Goal: Task Accomplishment & Management: Manage account settings

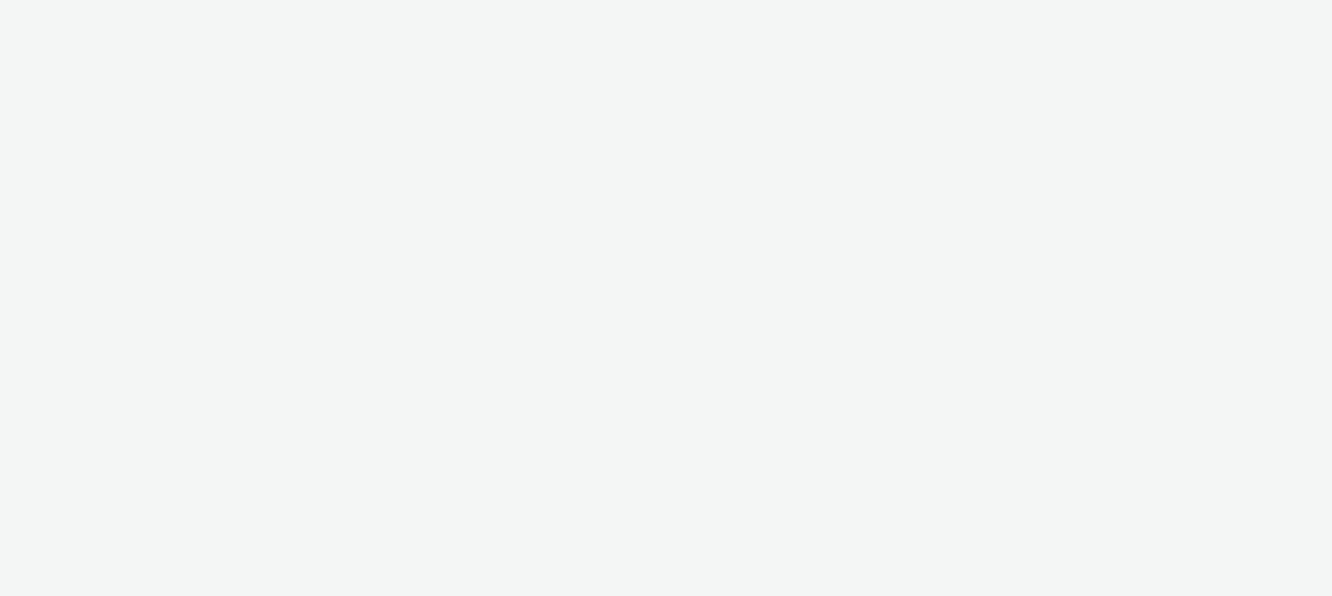
select select "47c37c18-910e-43a3-bb91-a2beb2847406"
select select "b1b940d3-d05b-48b5-821e-f328c33b988b"
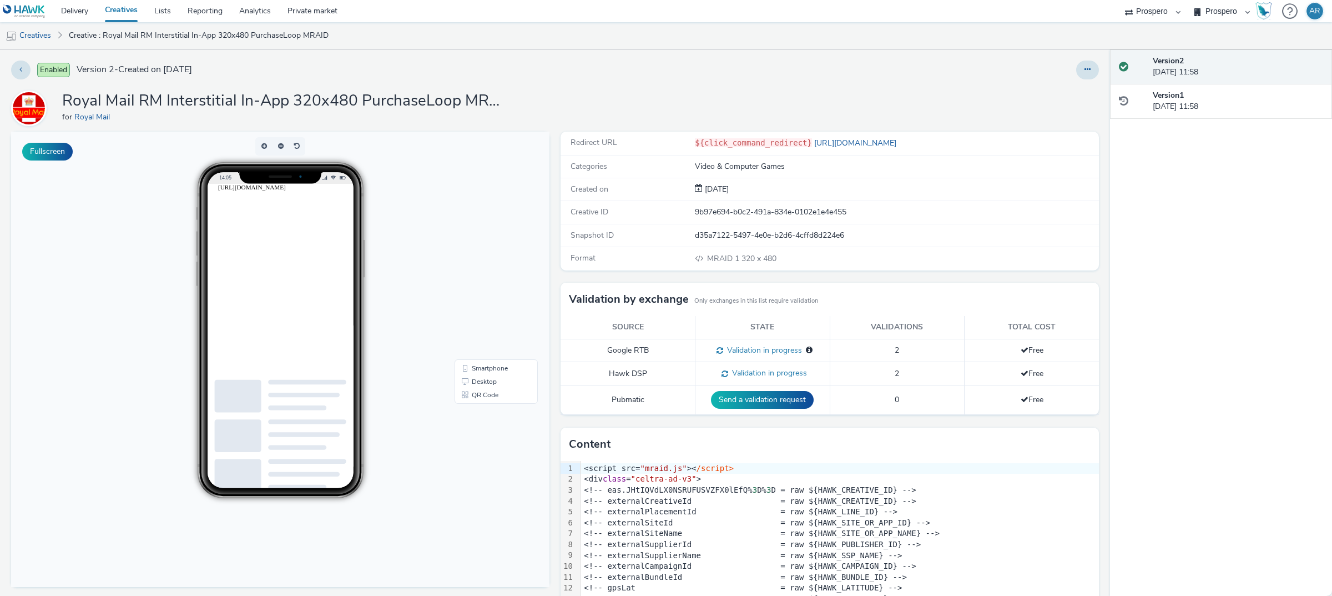
click at [297, 255] on div at bounding box center [307, 317] width 178 height 266
click at [306, 249] on div at bounding box center [307, 317] width 178 height 266
click at [348, 319] on div at bounding box center [307, 317] width 178 height 266
click at [265, 199] on div at bounding box center [307, 317] width 178 height 266
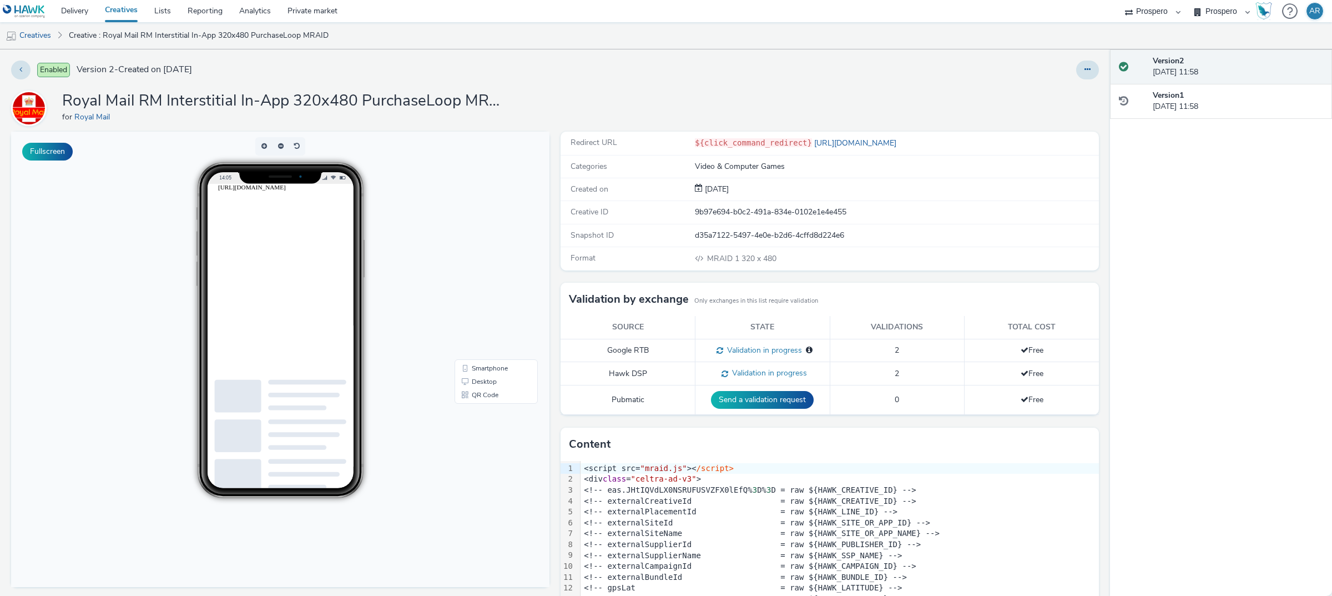
click at [296, 255] on div at bounding box center [307, 317] width 178 height 266
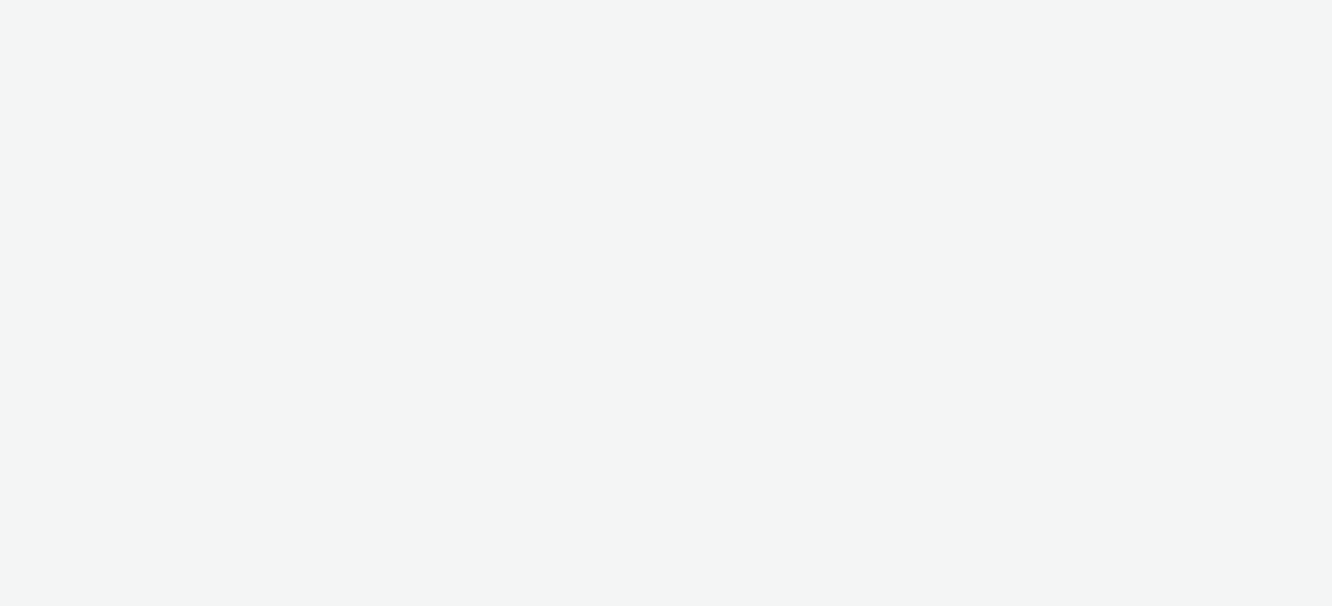
select select "47c37c18-910e-43a3-bb91-a2beb2847406"
select select "b1b940d3-d05b-48b5-821e-f328c33b988b"
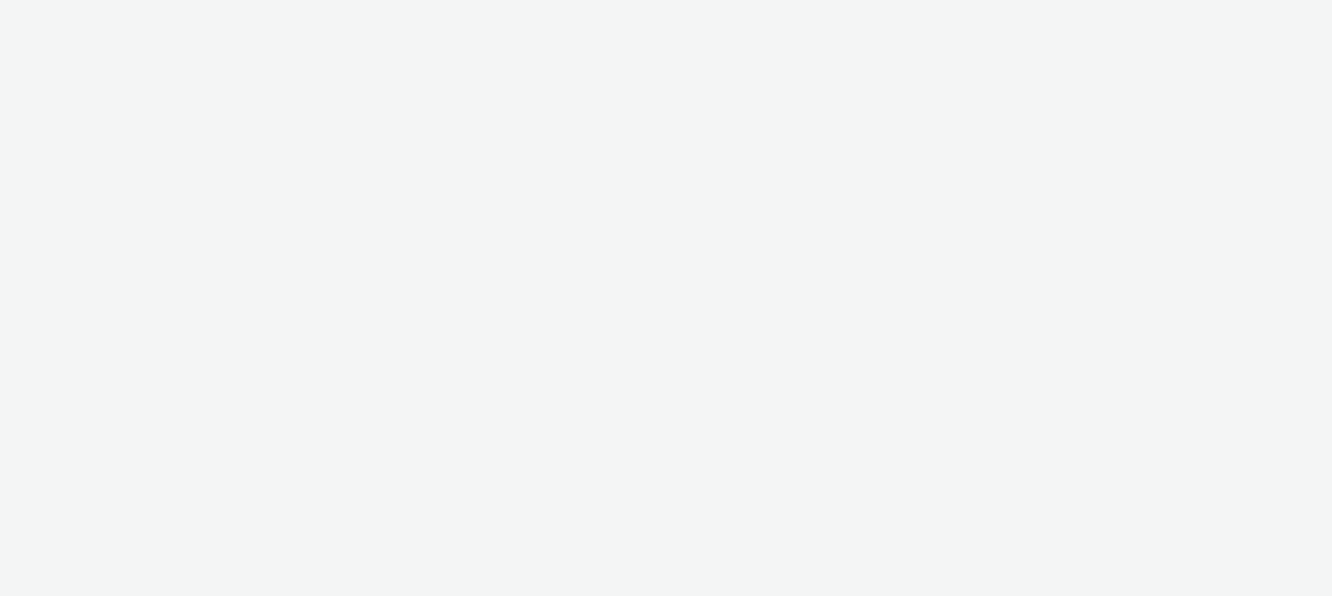
select select "47c37c18-910e-43a3-bb91-a2beb2847406"
select select "b1b940d3-d05b-48b5-821e-f328c33b988b"
select select "47c37c18-910e-43a3-bb91-a2beb2847406"
select select "b1b940d3-d05b-48b5-821e-f328c33b988b"
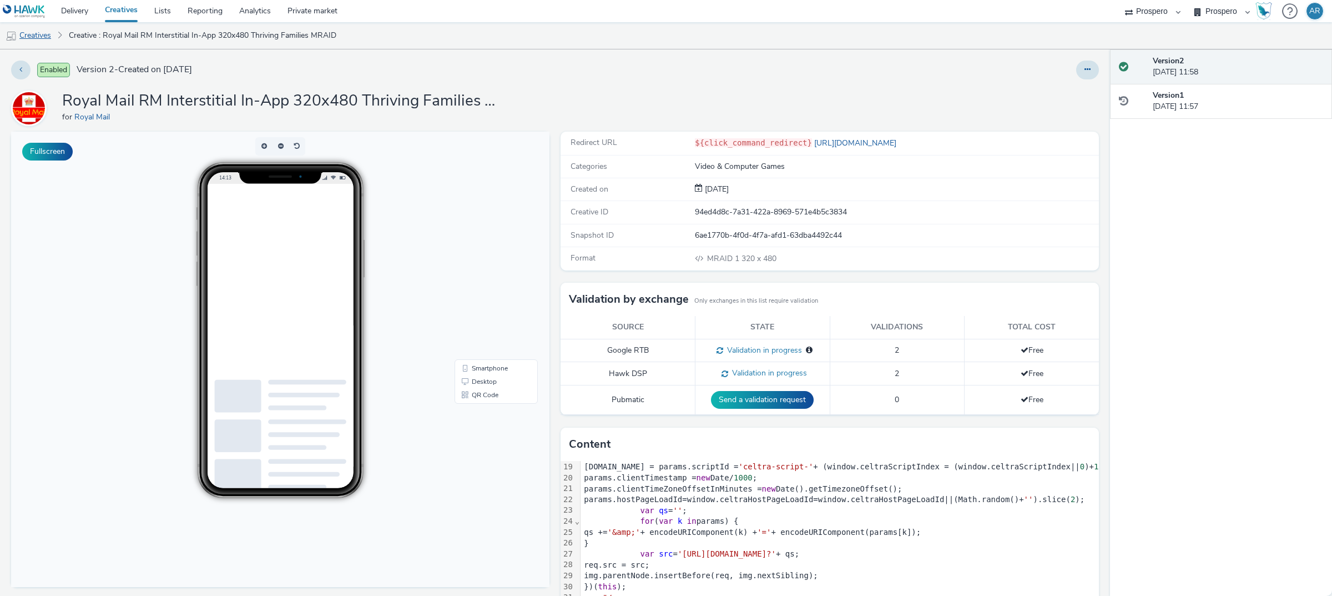
click at [46, 31] on link "Creatives" at bounding box center [28, 35] width 57 height 27
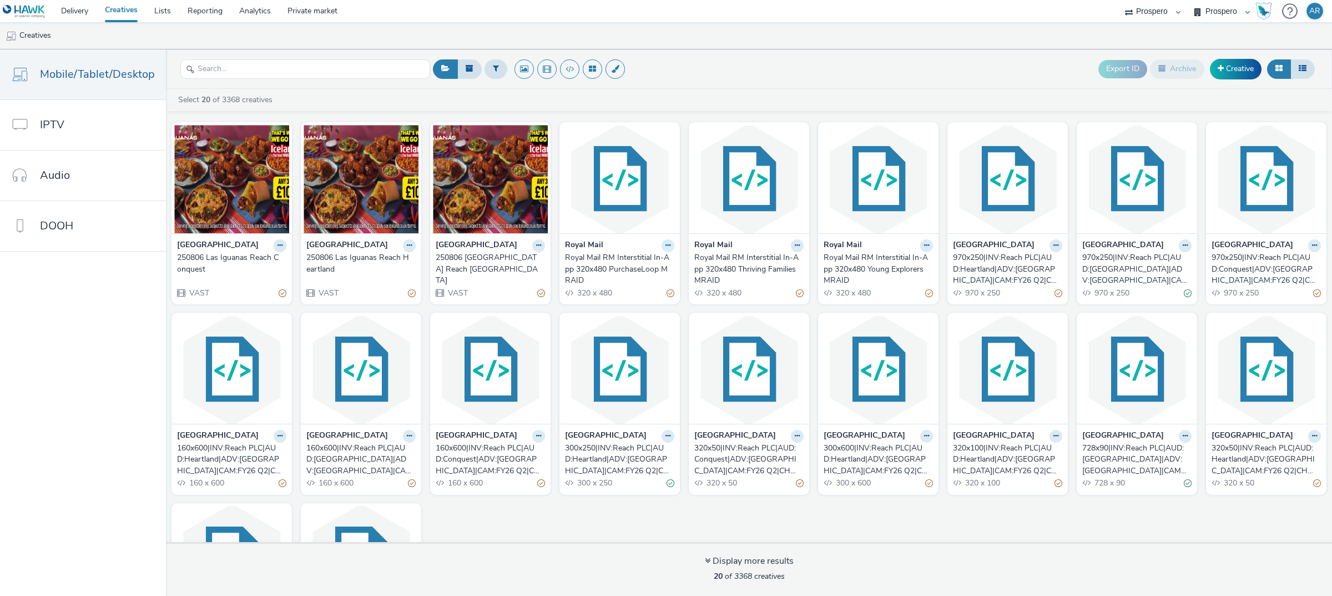
click at [662, 248] on button at bounding box center [668, 245] width 13 height 13
click at [633, 285] on link "Duplicate" at bounding box center [632, 287] width 83 height 22
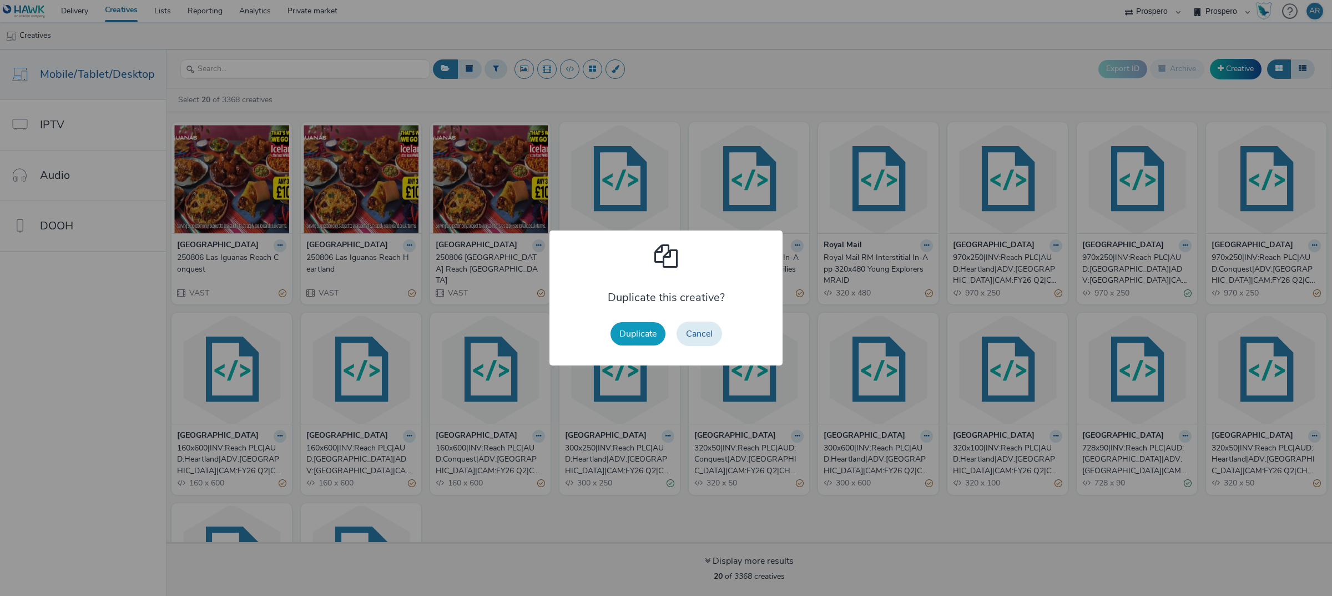
click at [639, 328] on button "Duplicate" at bounding box center [638, 333] width 55 height 23
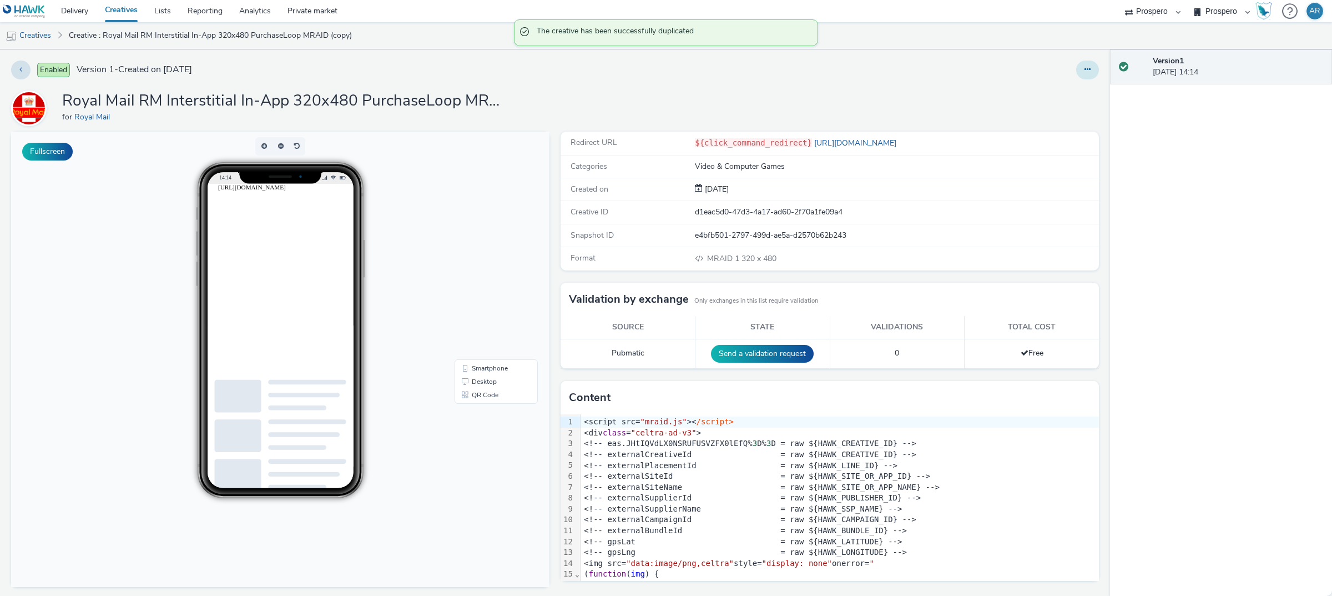
click at [1084, 67] on icon at bounding box center [1087, 69] width 6 height 8
click at [1030, 97] on link "Edit" at bounding box center [1057, 92] width 83 height 22
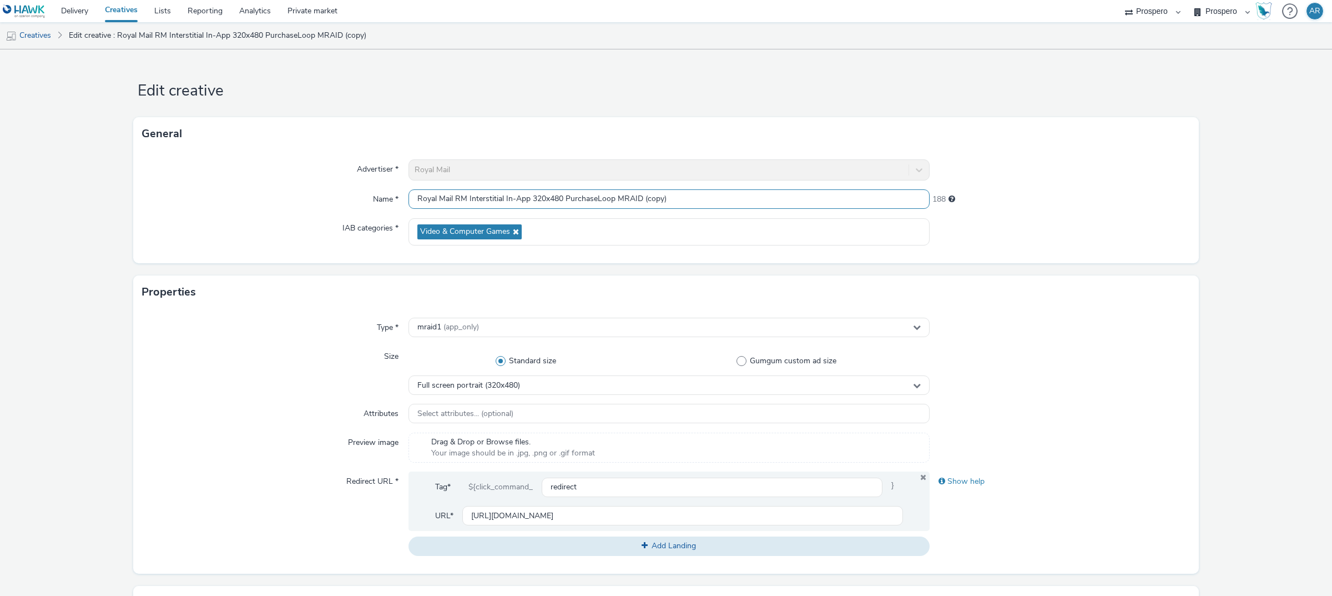
click at [692, 200] on input "Royal Mail RM Interstitial In-App 320x480 PurchaseLoop MRAID (copy)" at bounding box center [668, 198] width 521 height 19
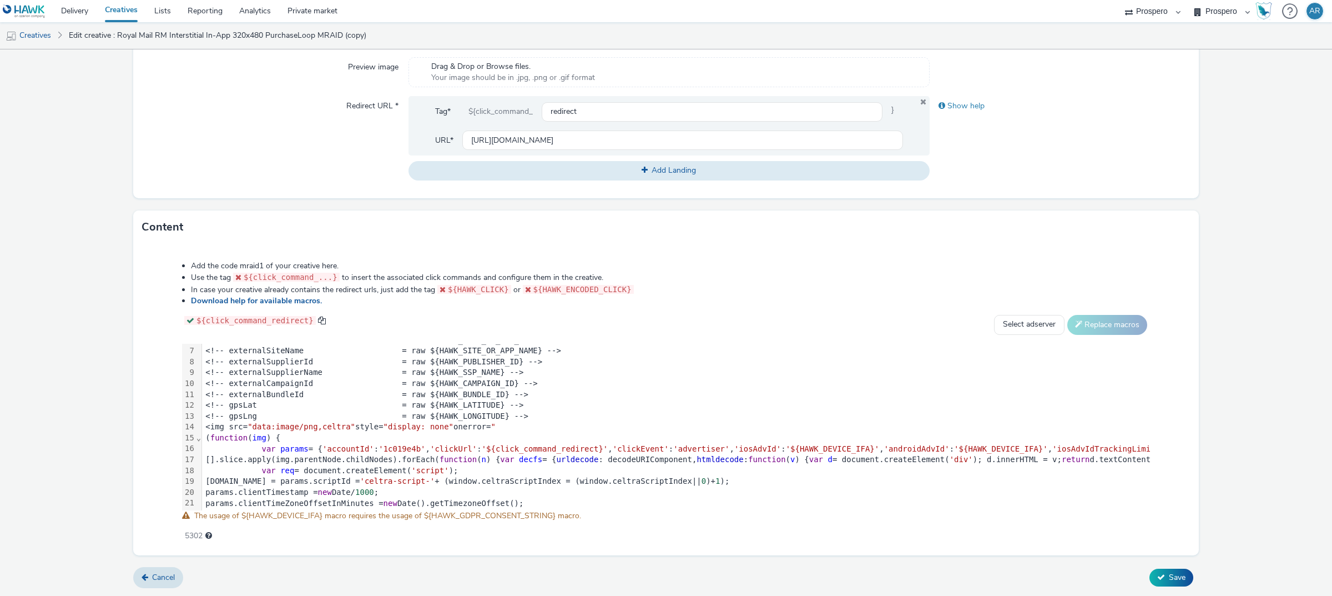
scroll to position [206, 0]
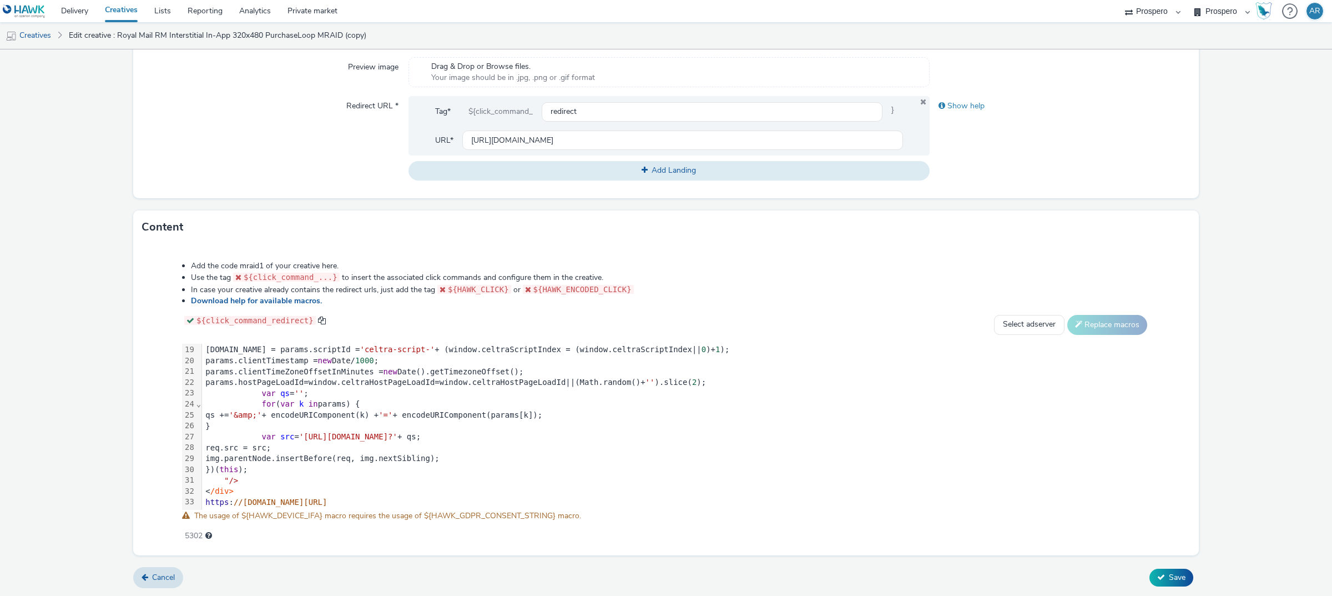
type input "Royal Mail RM Interstitial In-App 320x480 PurchaseLoop MRAID No DV"
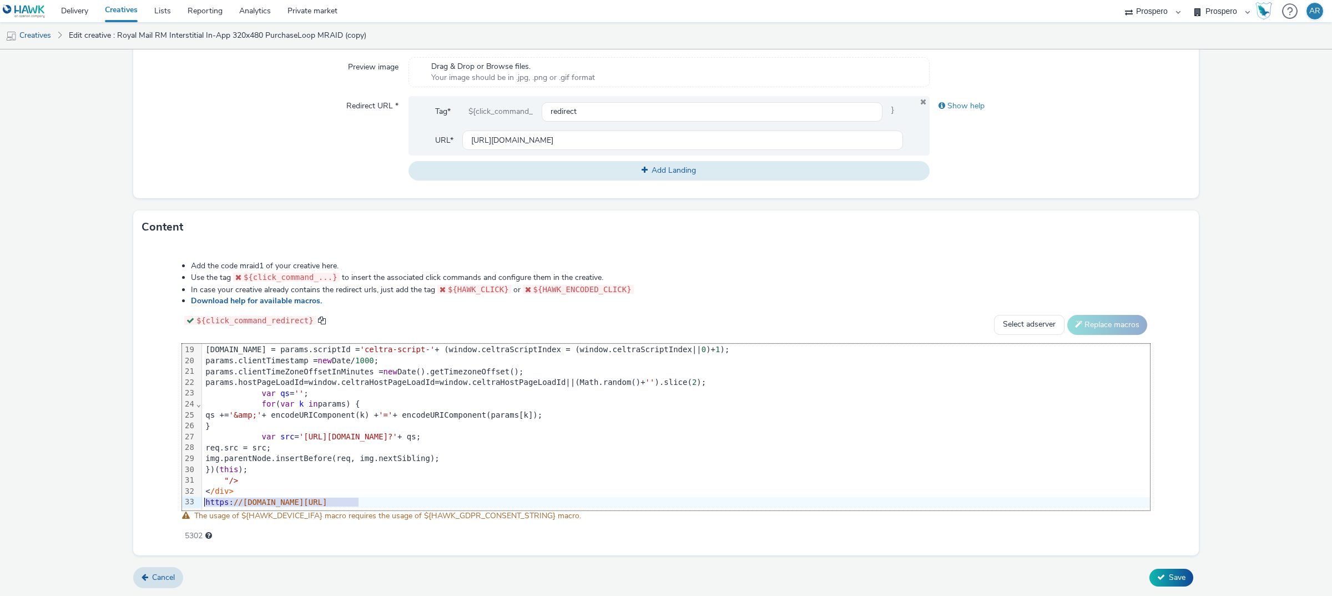
drag, startPoint x: 364, startPoint y: 493, endPoint x: 199, endPoint y: 490, distance: 164.9
click at [199, 490] on div "99 1 2 3 4 5 6 7 8 9 10 11 12 13 14 15 16 17 18 19 20 21 22 23 24 25 26 27 28 2…" at bounding box center [666, 427] width 968 height 167
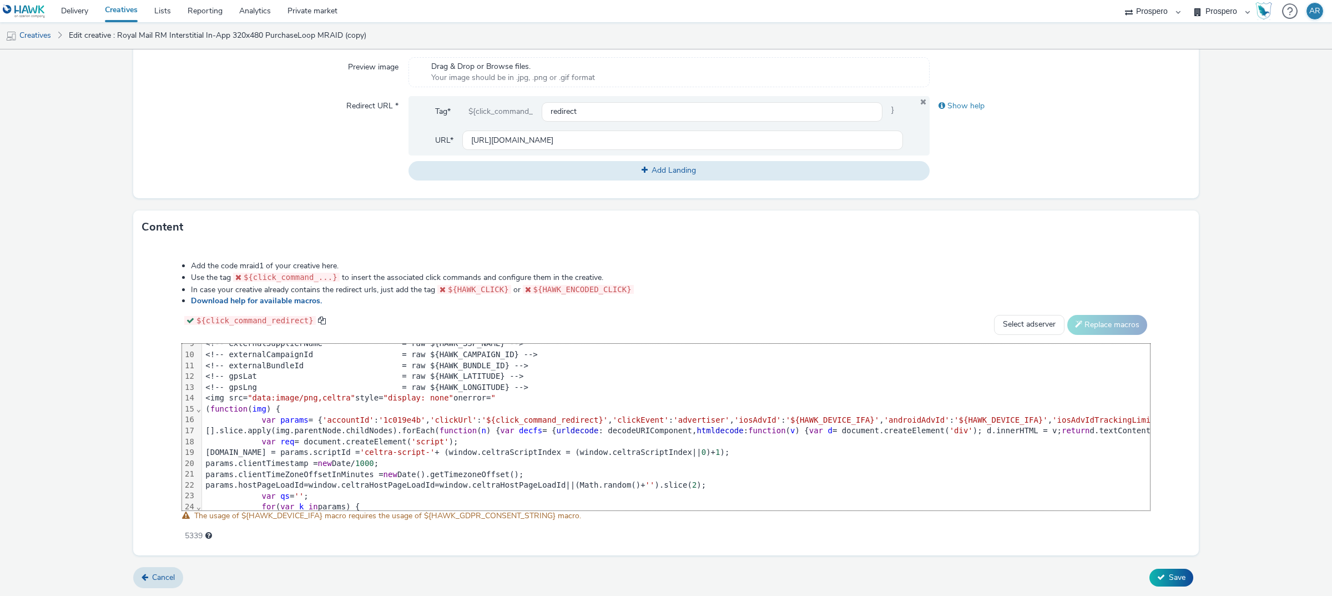
scroll to position [0, 0]
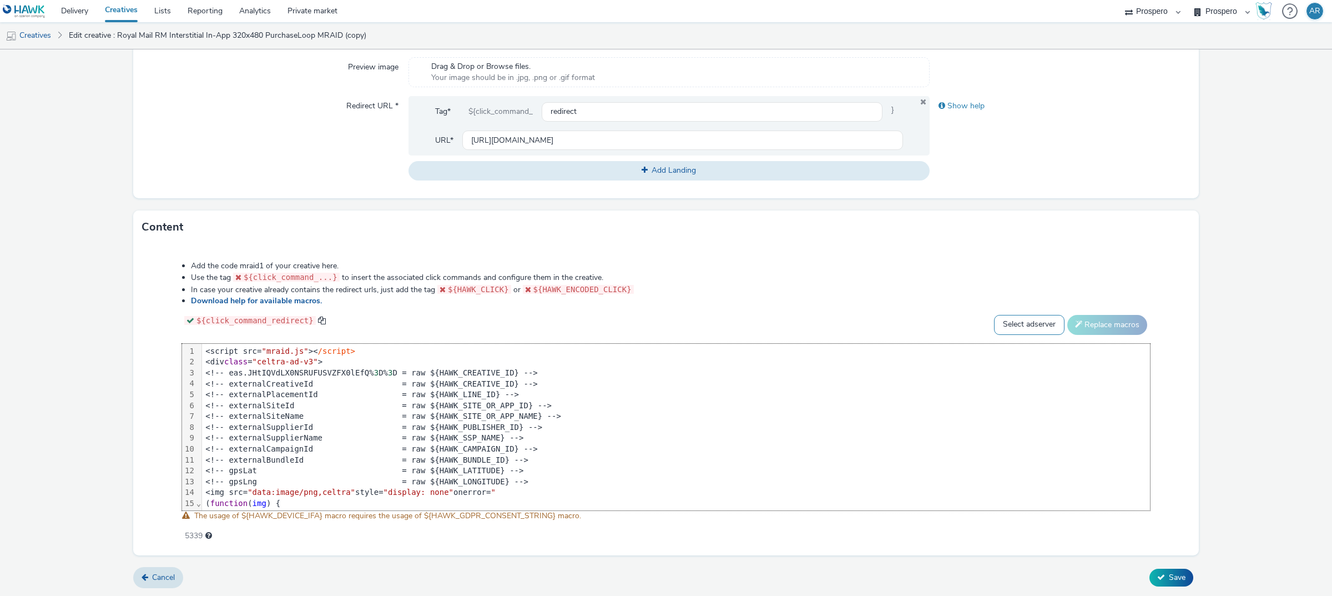
click at [1038, 319] on select "Select adserver Sizmek DCM Adform Sting" at bounding box center [1029, 325] width 70 height 20
select select "dcm"
click at [994, 315] on select "Select adserver Sizmek DCM Adform Sting" at bounding box center [1029, 325] width 70 height 20
click at [1094, 317] on button "Replace macros" at bounding box center [1107, 325] width 80 height 20
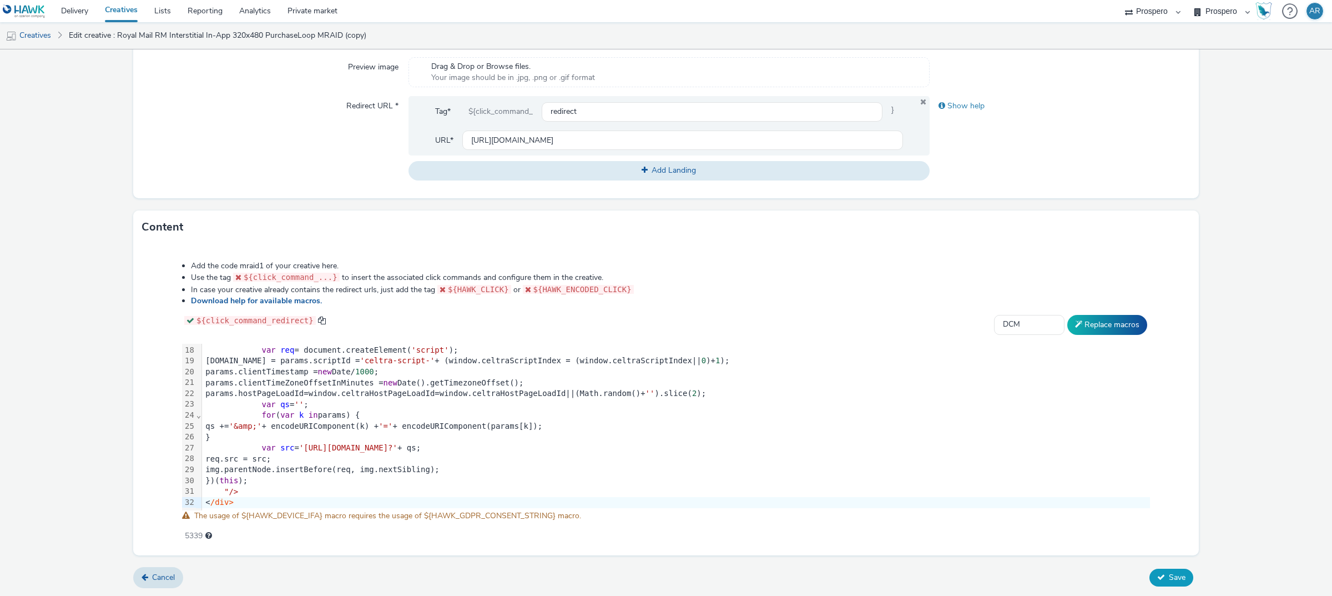
click at [1178, 573] on button "Save" at bounding box center [1171, 577] width 44 height 18
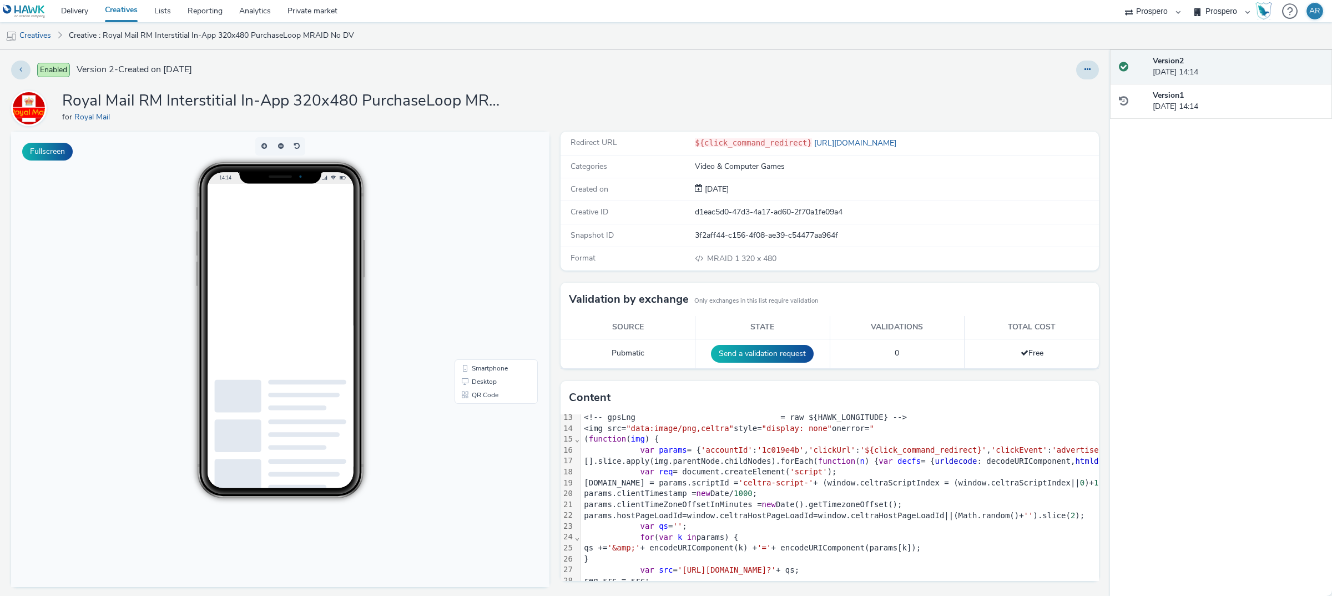
scroll to position [196, 0]
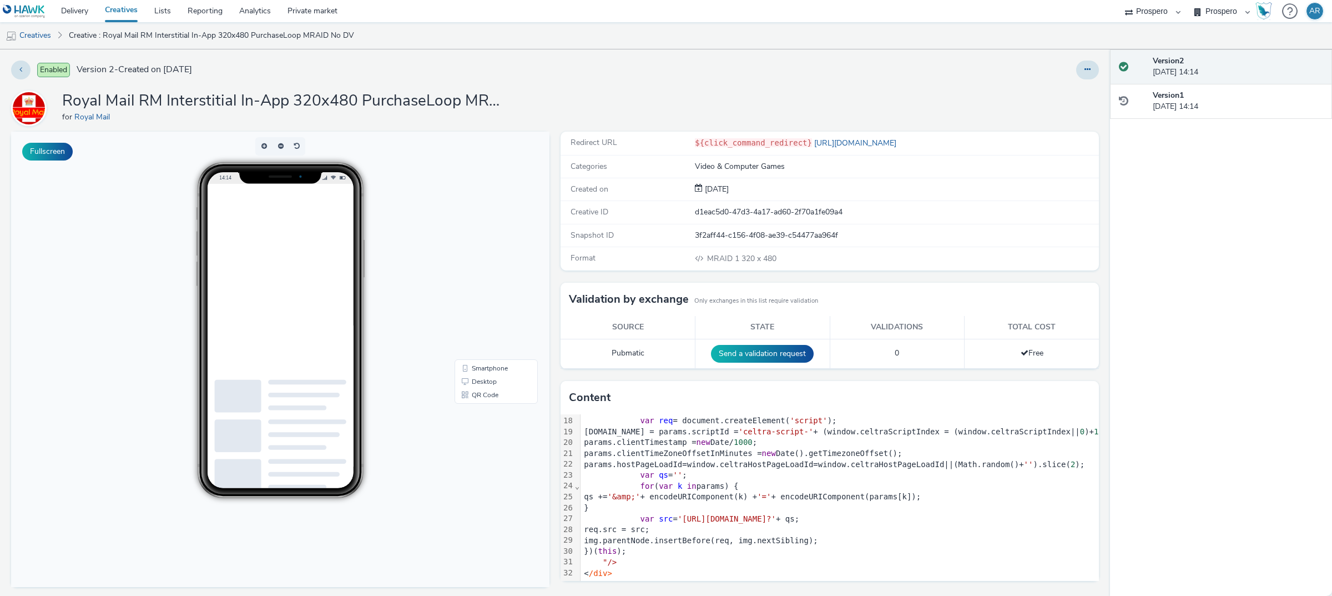
click at [365, 344] on div at bounding box center [307, 317] width 178 height 266
click at [302, 211] on div at bounding box center [307, 317] width 178 height 266
click at [291, 145] on button "button" at bounding box center [297, 146] width 17 height 18
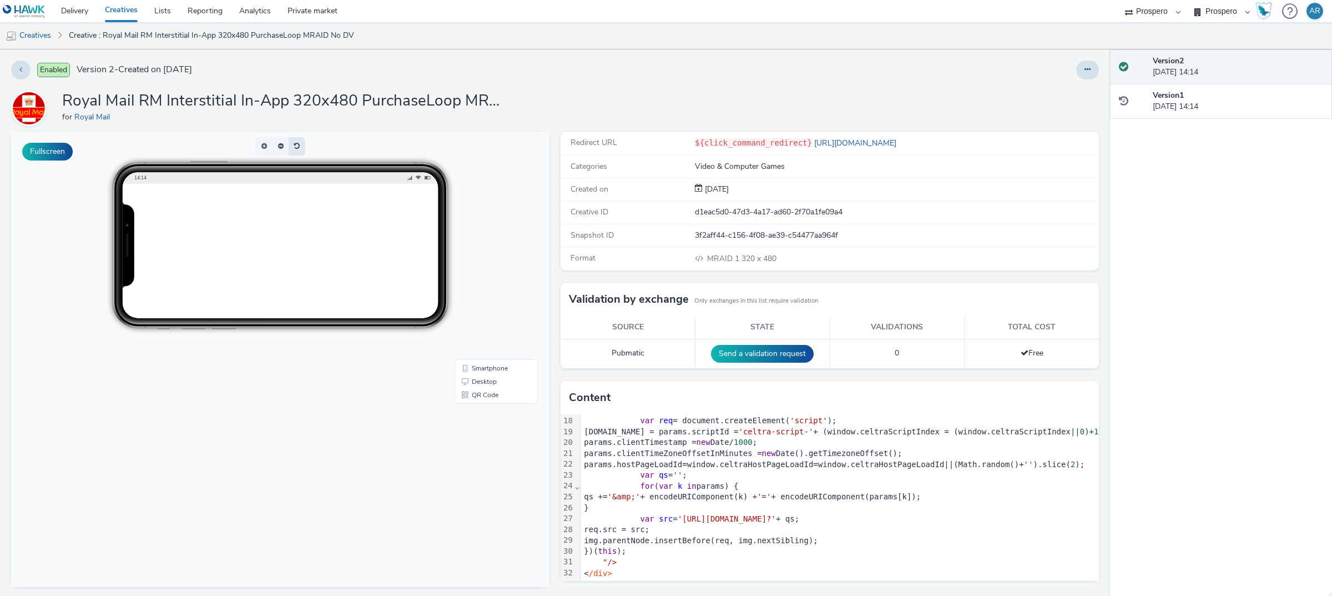
drag, startPoint x: 291, startPoint y: 145, endPoint x: 291, endPoint y: 137, distance: 8.3
click at [291, 137] on button "button" at bounding box center [297, 146] width 17 height 18
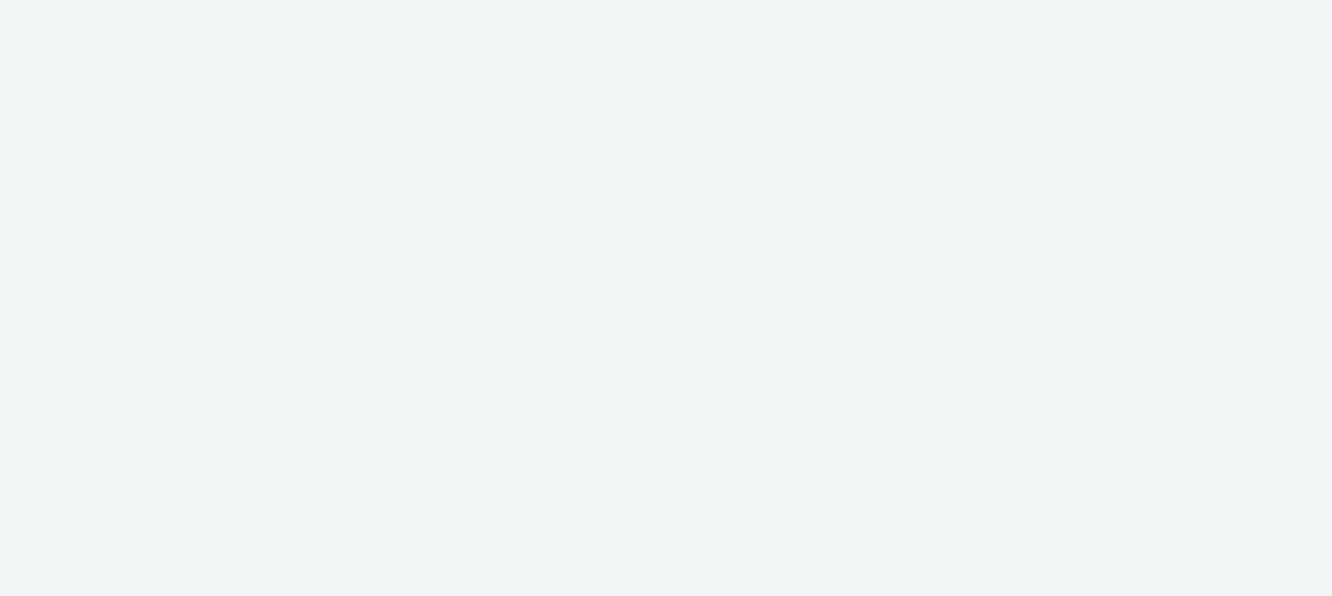
select select "47c37c18-910e-43a3-bb91-a2beb2847406"
select select "b1b940d3-d05b-48b5-821e-f328c33b988b"
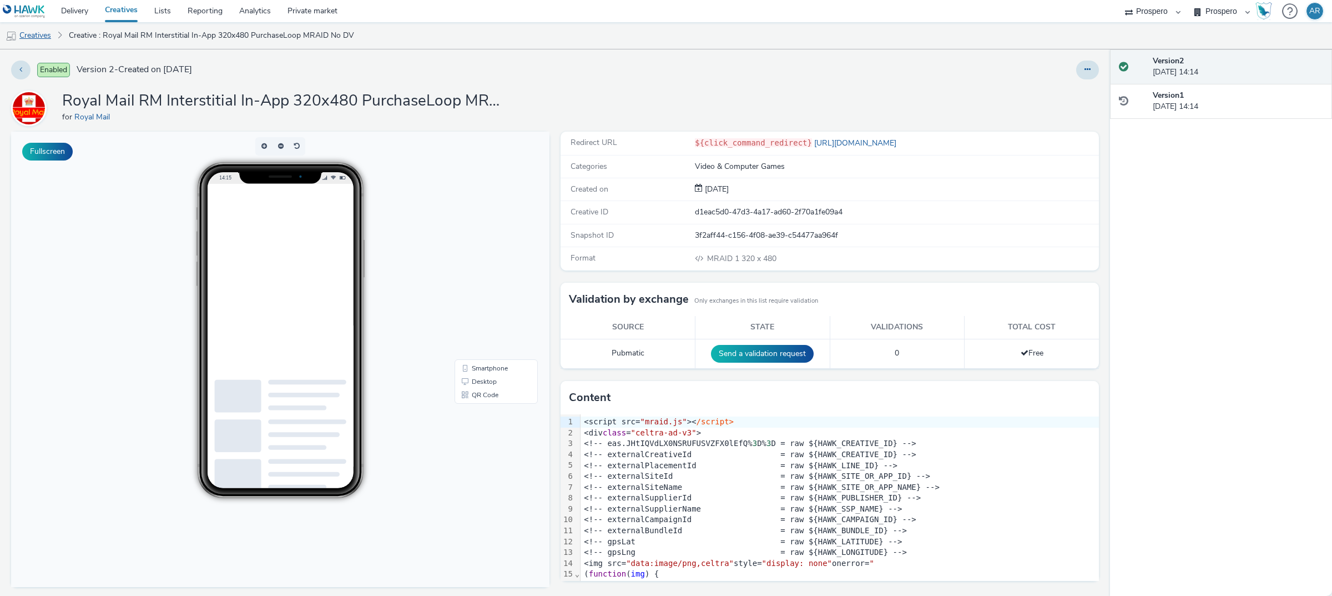
click at [38, 37] on link "Creatives" at bounding box center [28, 35] width 57 height 27
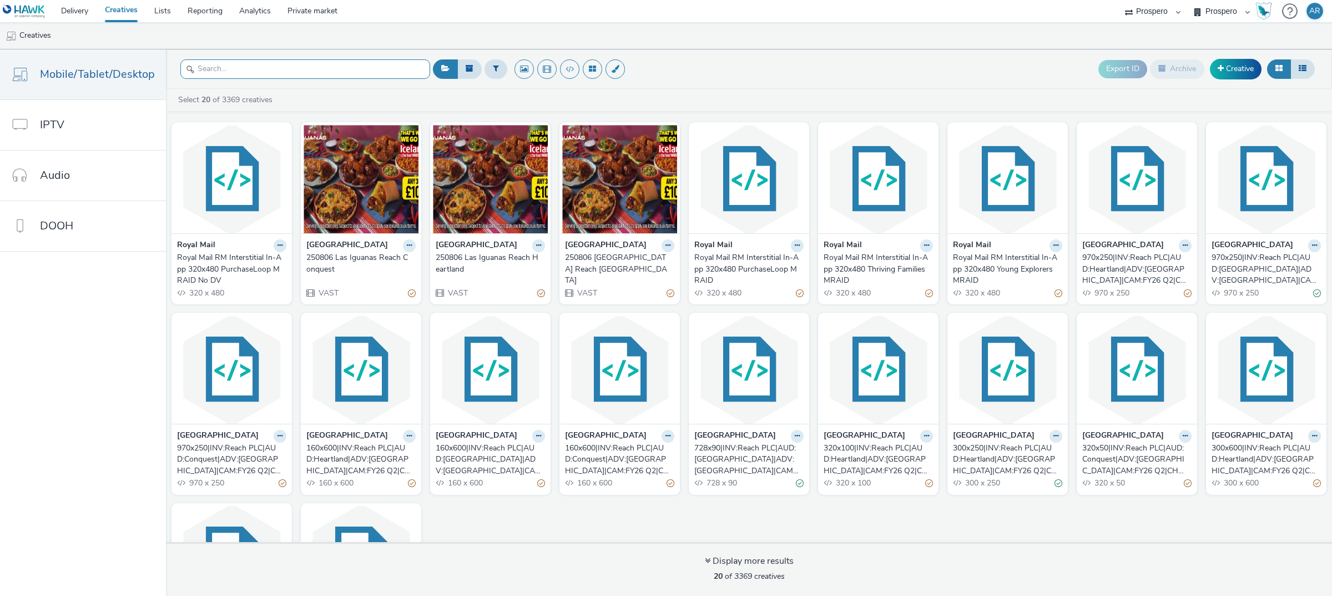
click at [229, 64] on input "text" at bounding box center [305, 68] width 250 height 19
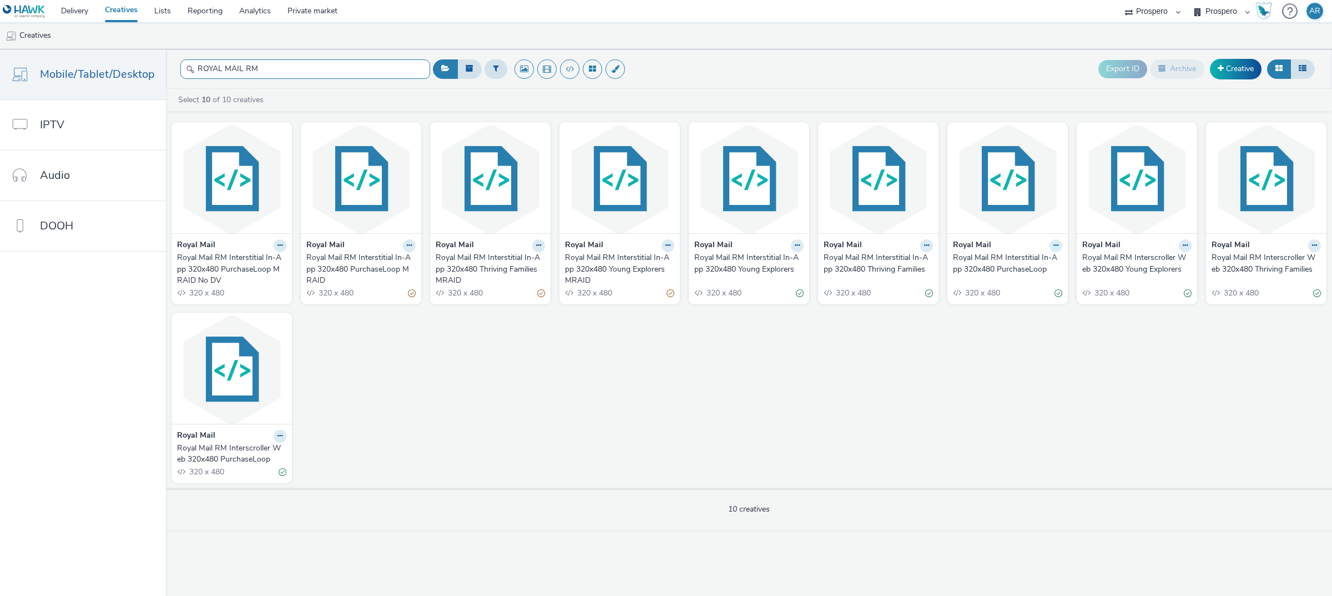
type input "ROYAL MAIL RM"
click at [1053, 248] on icon at bounding box center [1055, 245] width 5 height 7
click at [1030, 287] on link "Duplicate" at bounding box center [1020, 287] width 83 height 22
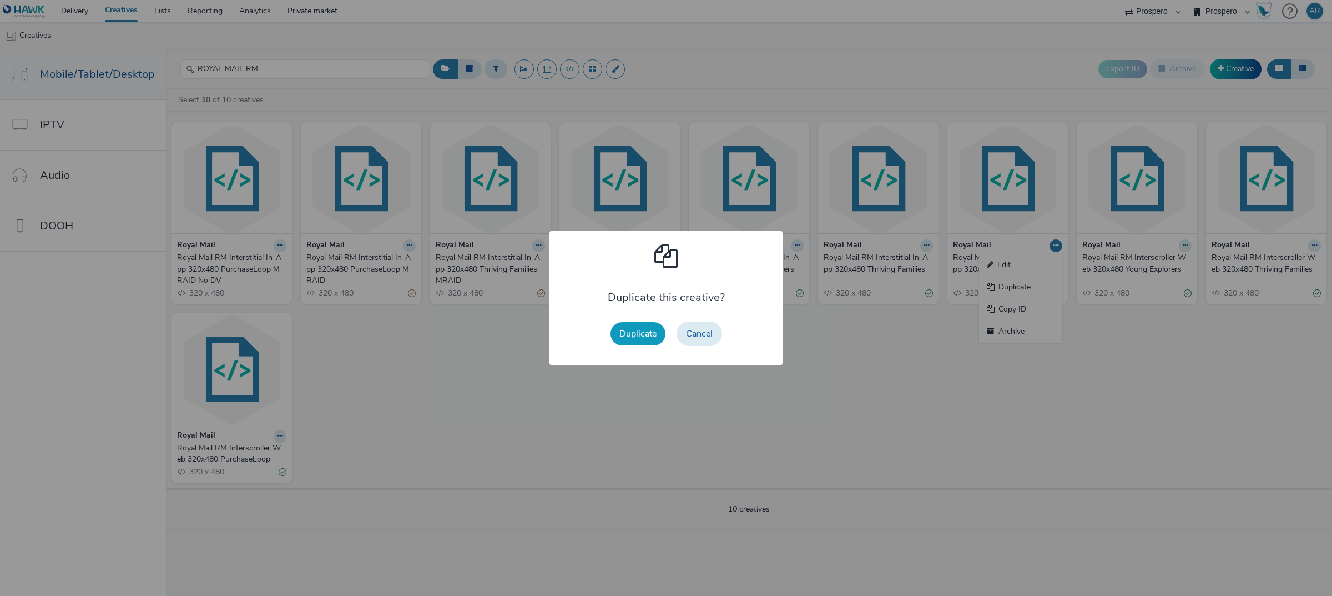
click at [642, 326] on button "Duplicate" at bounding box center [638, 333] width 55 height 23
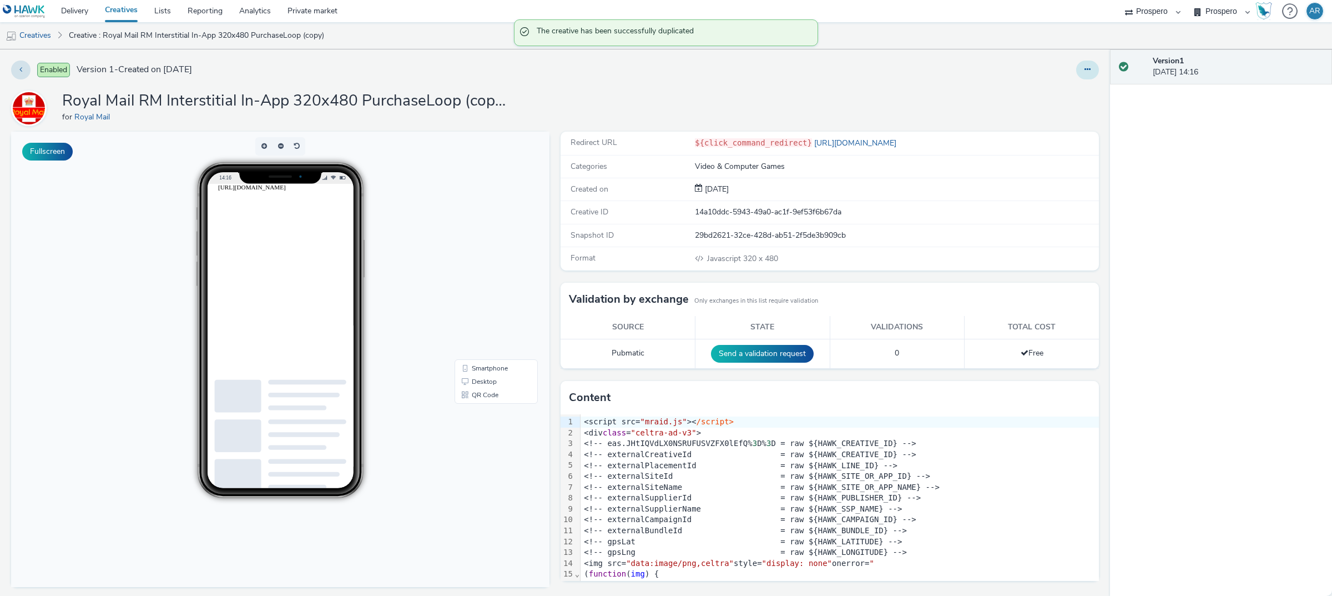
click at [1084, 70] on icon at bounding box center [1087, 69] width 6 height 8
click at [1056, 90] on link "Edit" at bounding box center [1057, 92] width 83 height 22
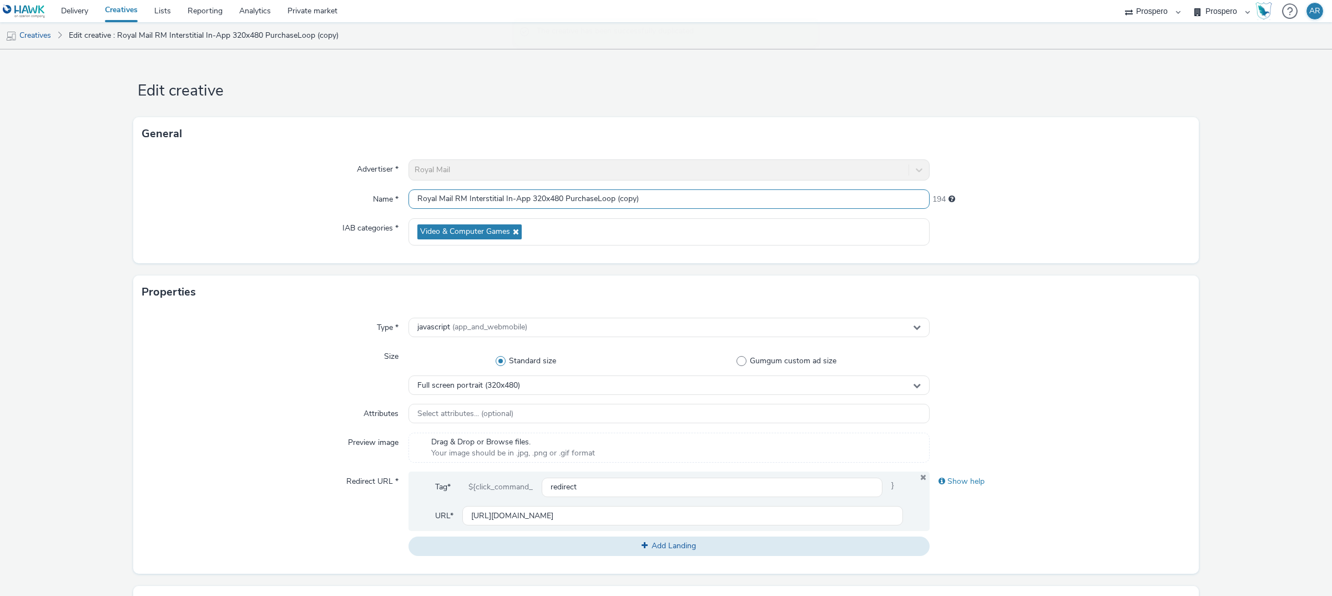
click at [706, 201] on input "Royal Mail RM Interstitial In-App 320x480 PurchaseLoop (copy)" at bounding box center [668, 198] width 521 height 19
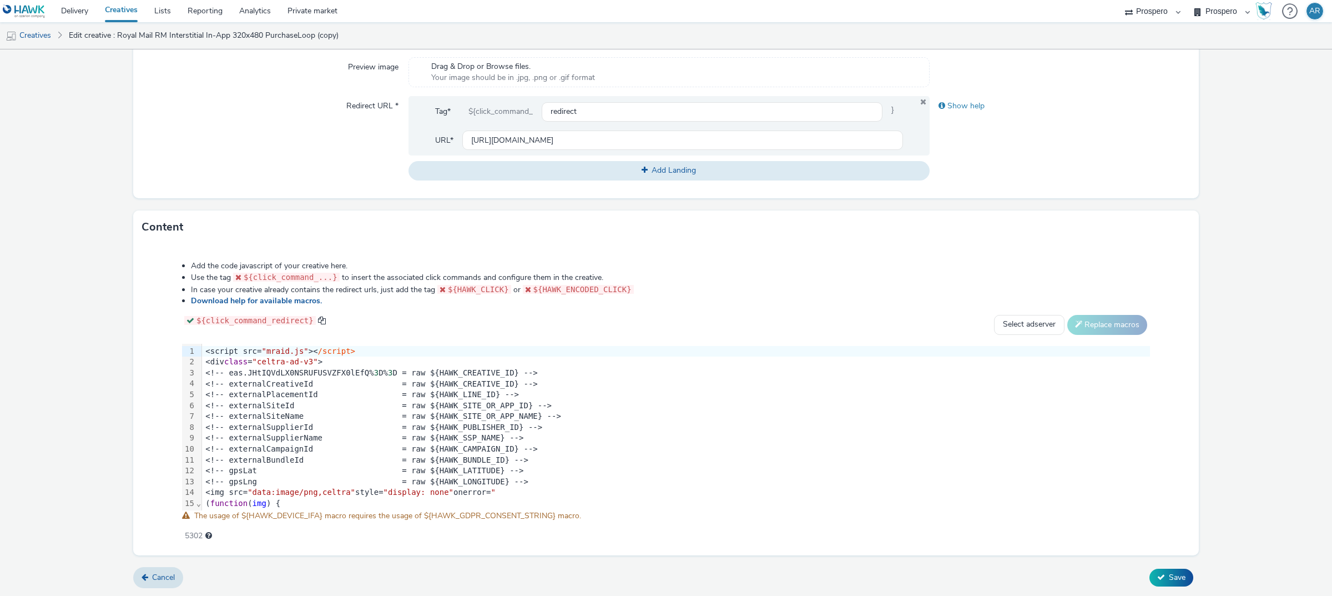
scroll to position [206, 0]
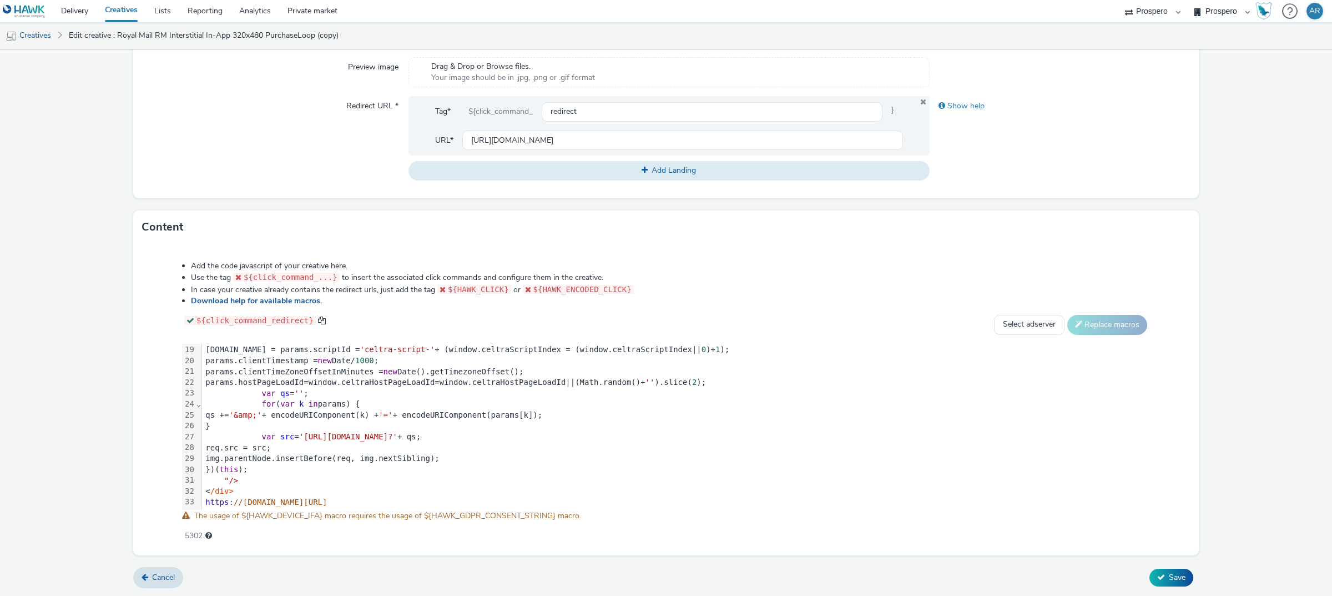
type input "Royal Mail RM Interstitial In-App 320x480 PurchaseLoop JS No DV"
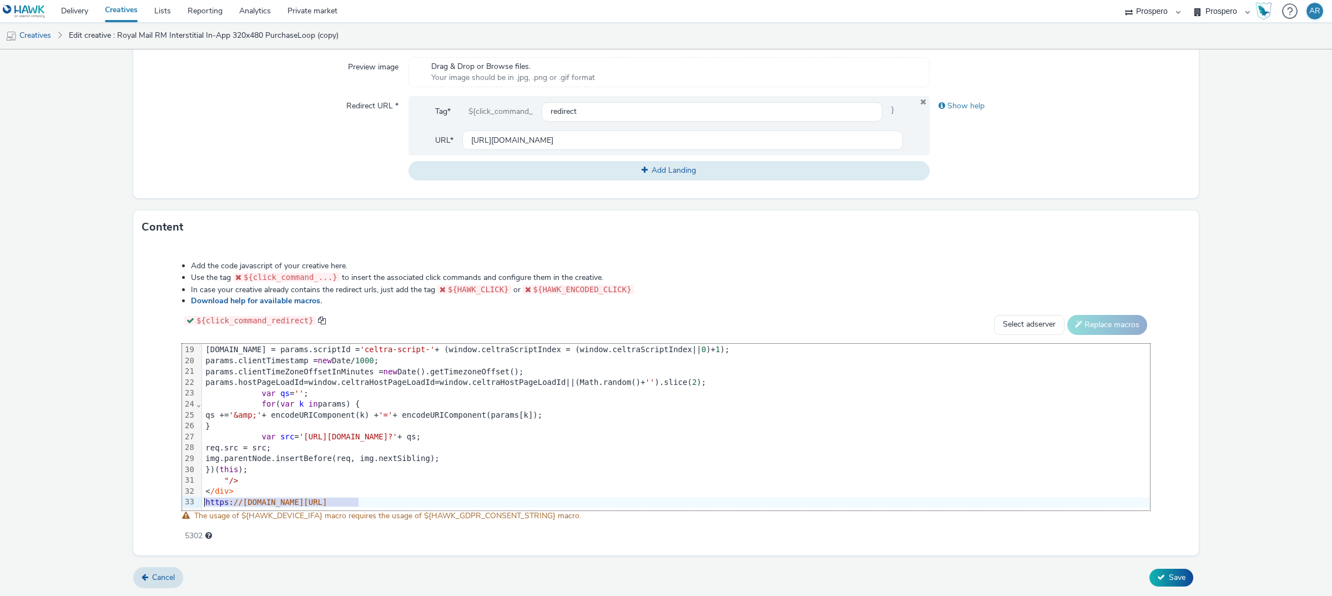
drag, startPoint x: 367, startPoint y: 489, endPoint x: 195, endPoint y: 491, distance: 172.1
click at [195, 491] on div "99 1 2 3 4 5 6 7 8 9 10 11 12 13 14 15 16 17 18 19 20 21 22 23 24 25 26 27 28 2…" at bounding box center [666, 427] width 968 height 167
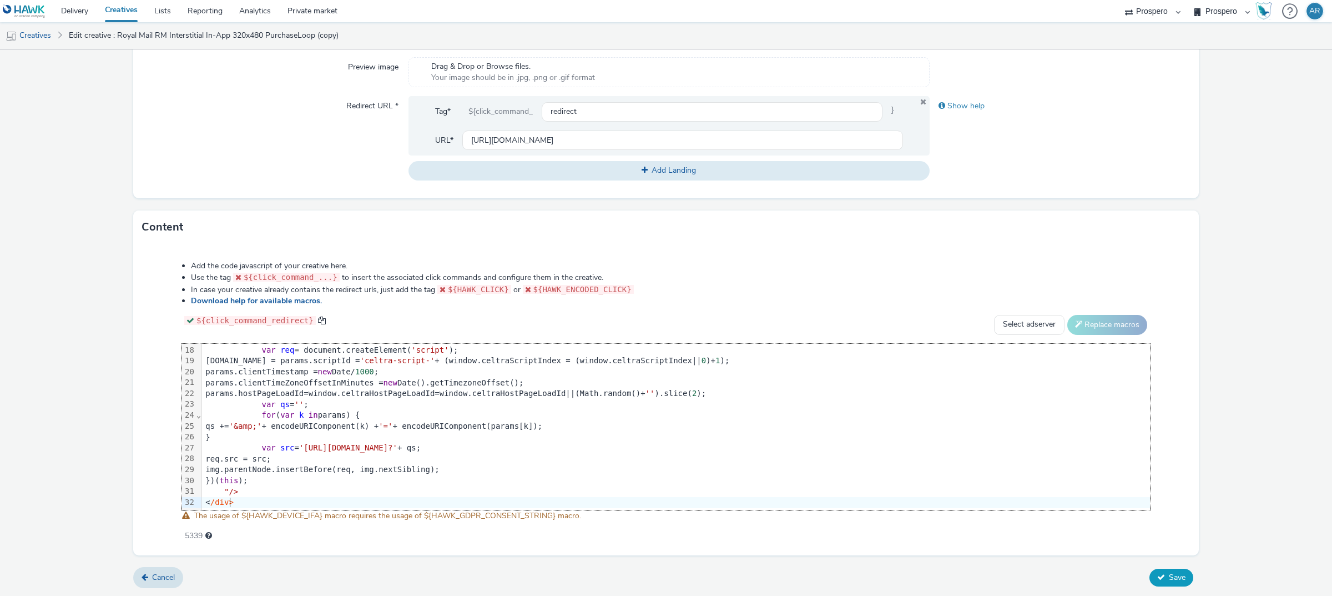
click at [1169, 580] on span "Save" at bounding box center [1177, 577] width 17 height 11
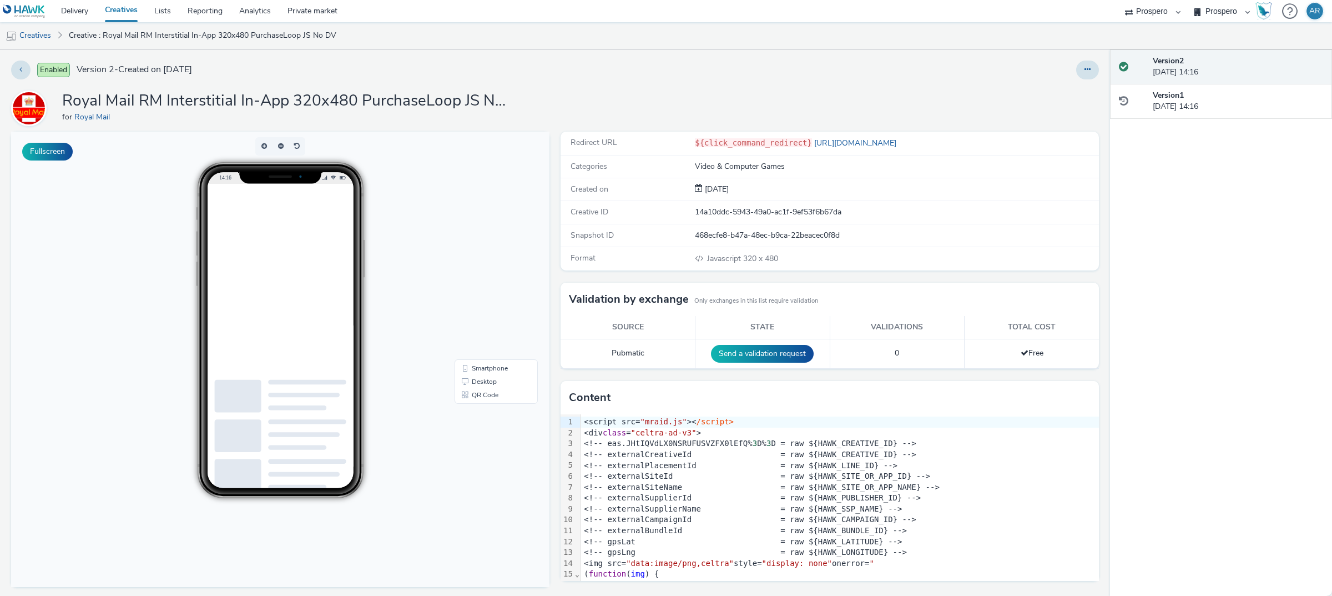
scroll to position [196, 0]
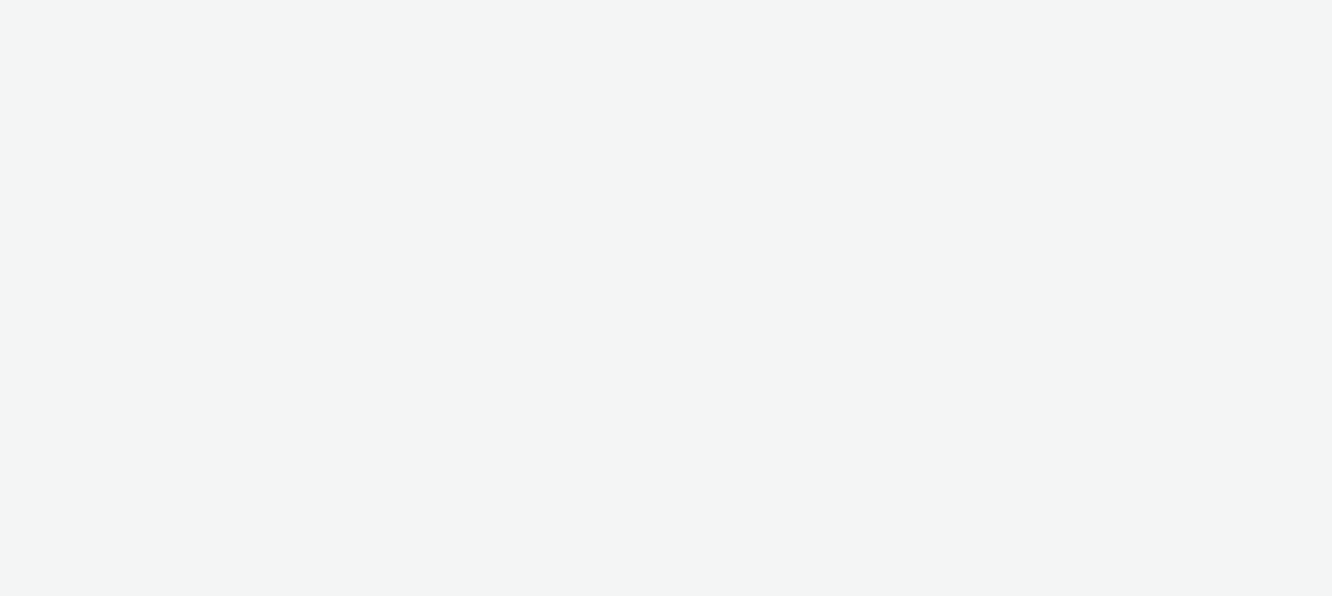
select select "47c37c18-910e-43a3-bb91-a2beb2847406"
select select "b1b940d3-d05b-48b5-821e-f328c33b988b"
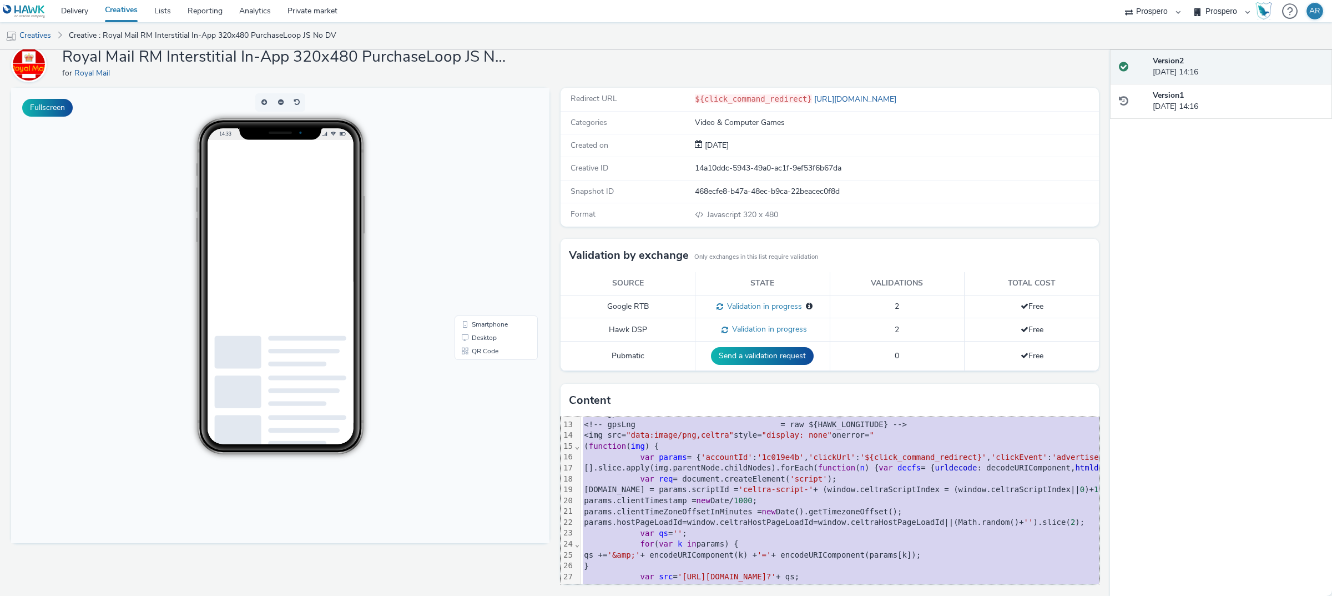
scroll to position [196, 0]
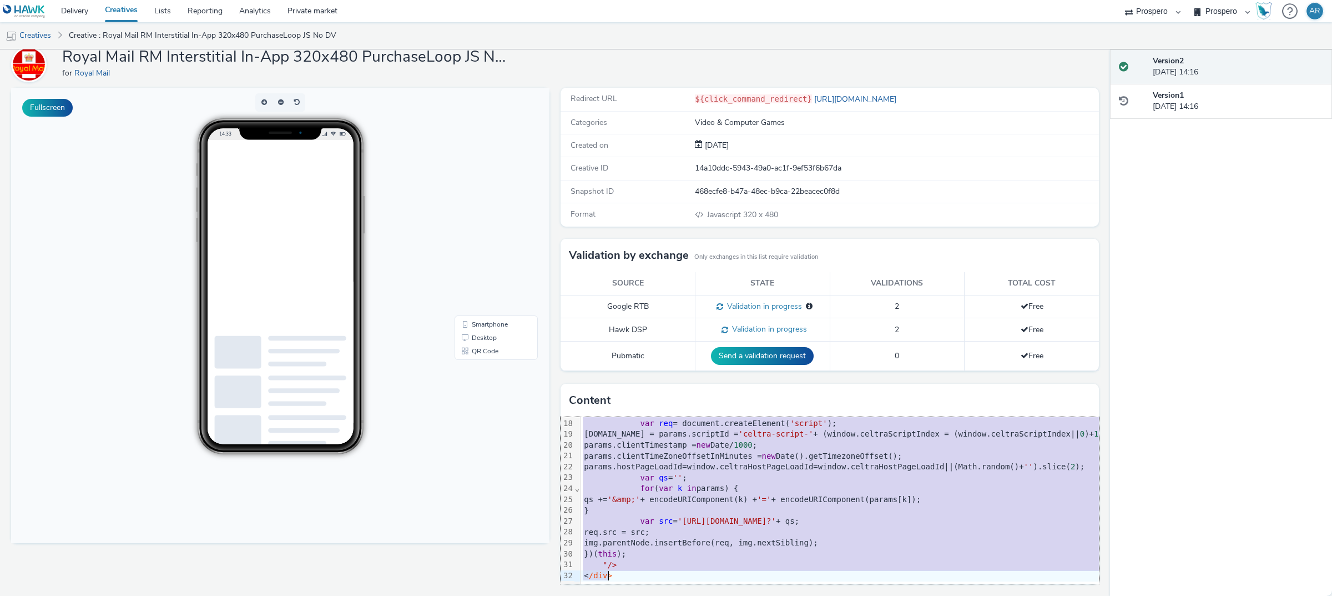
drag, startPoint x: 578, startPoint y: 425, endPoint x: 608, endPoint y: 572, distance: 150.1
copy div "<script src= "mraid.js" >< /script> <div class = "celtra-ad-v3" > <!-- eas.JHtI…"
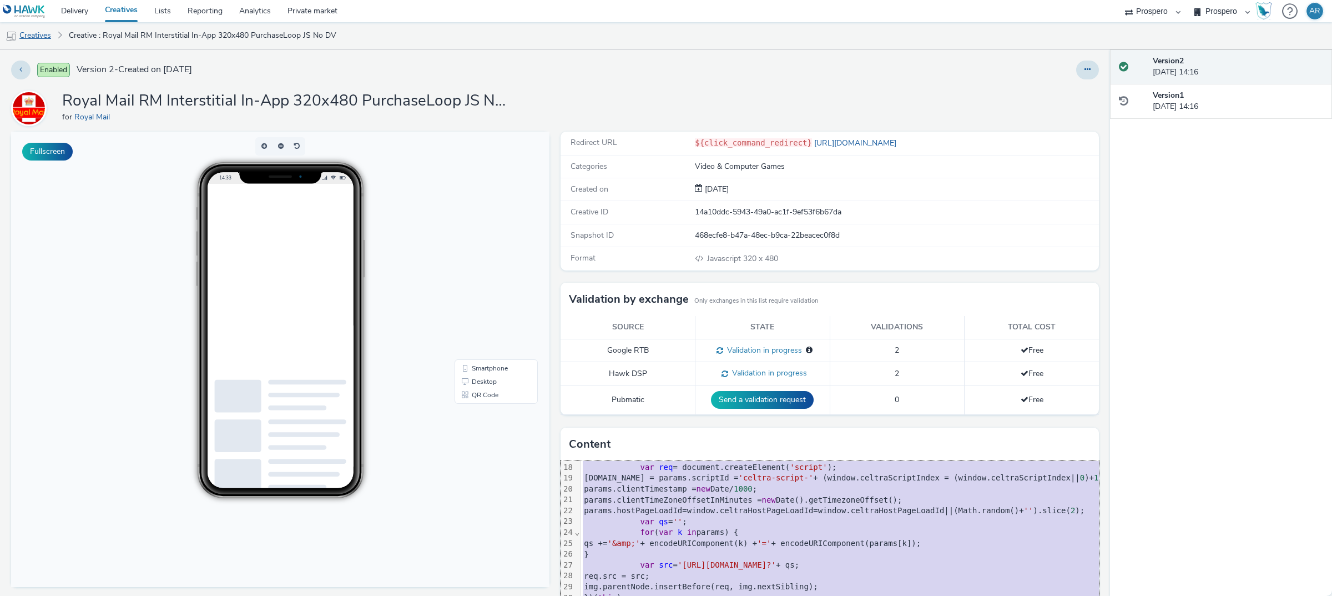
click at [46, 32] on link "Creatives" at bounding box center [28, 35] width 57 height 27
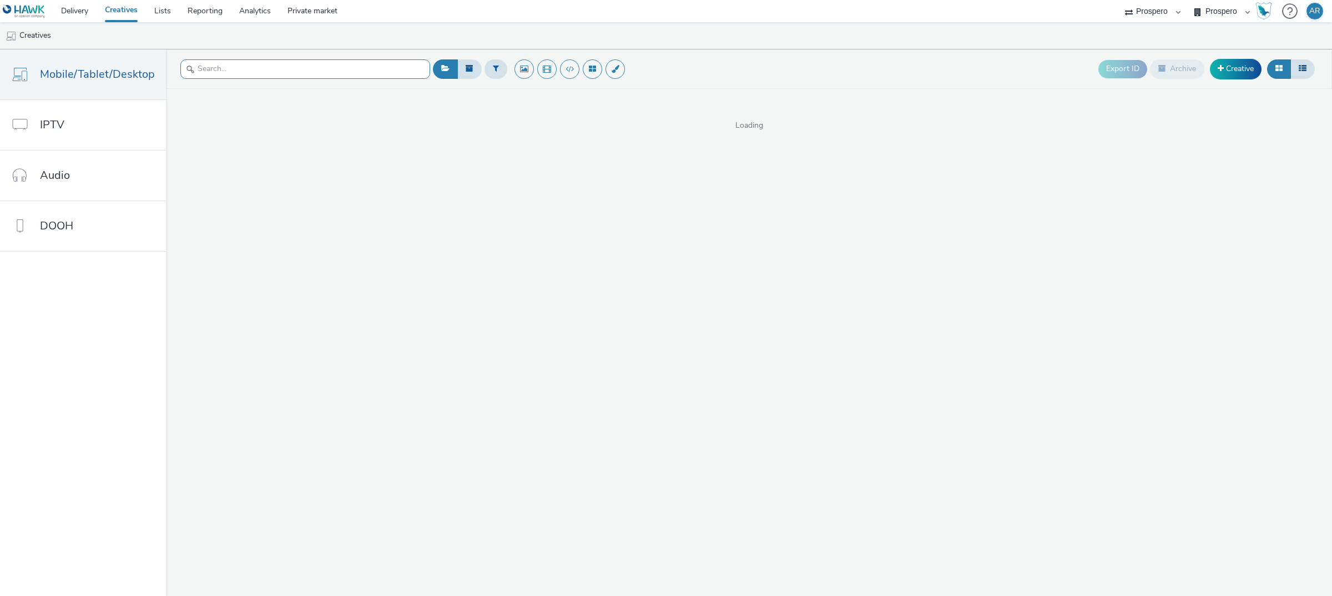
click at [361, 68] on input "text" at bounding box center [305, 68] width 250 height 19
type input "royal mail rm"
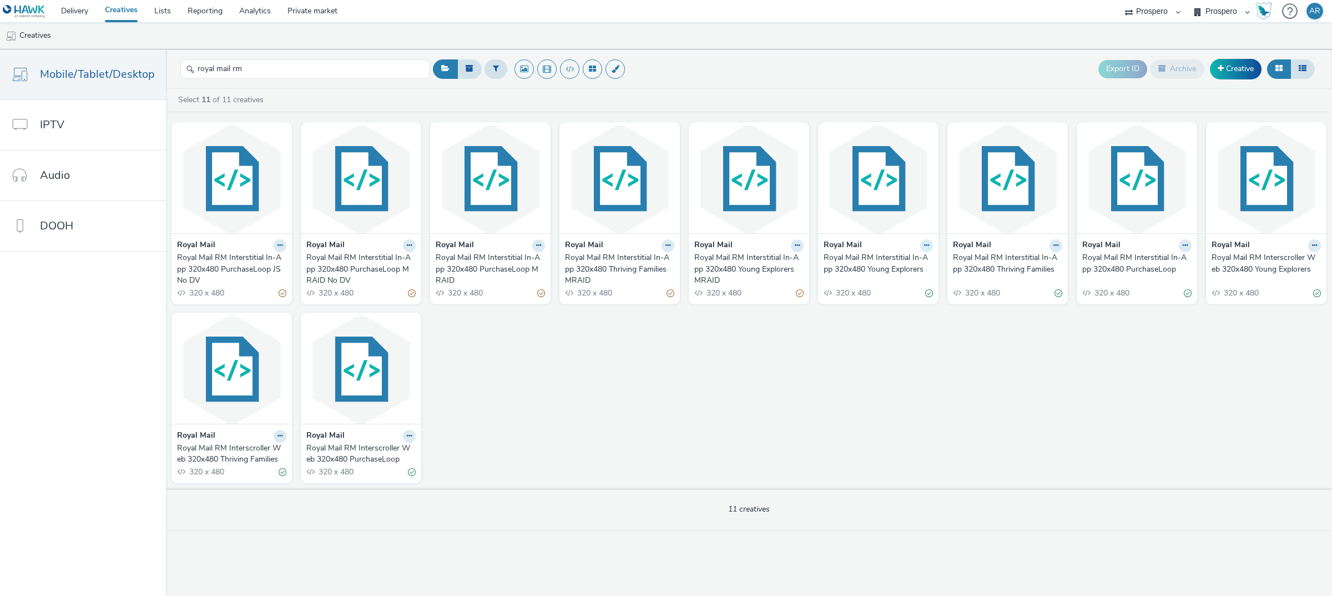
click at [927, 243] on icon at bounding box center [926, 245] width 5 height 7
click at [894, 265] on link "Edit" at bounding box center [891, 265] width 83 height 22
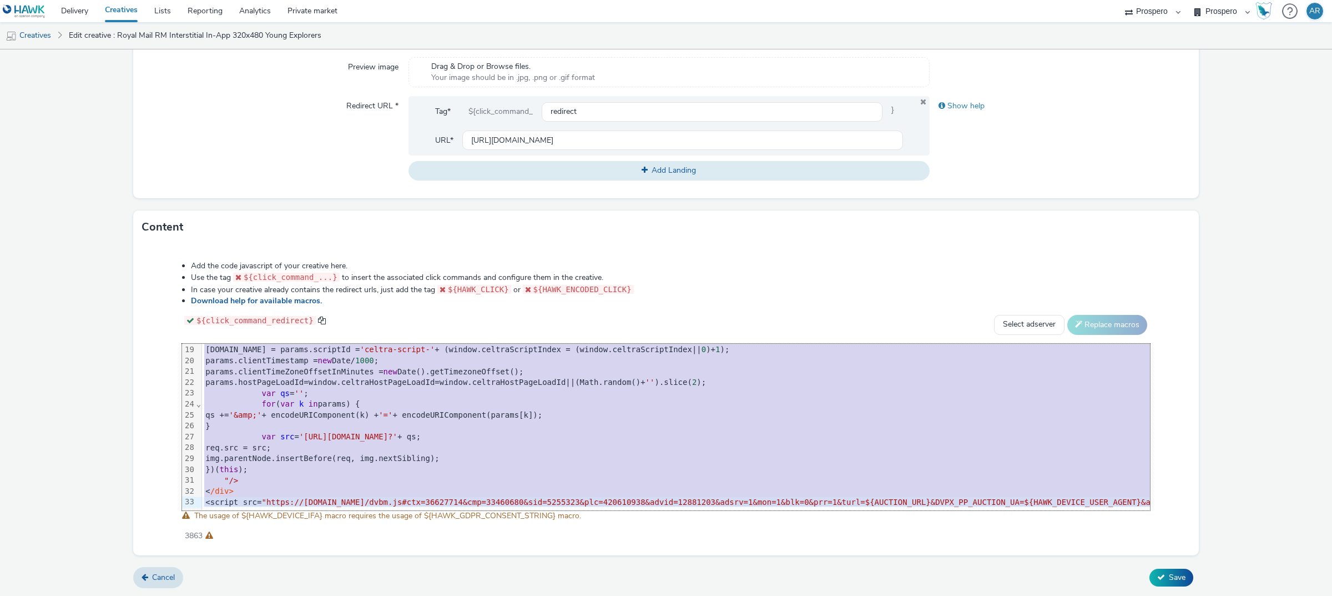
scroll to position [207, 0]
drag, startPoint x: 201, startPoint y: 350, endPoint x: 265, endPoint y: 544, distance: 205.0
click at [265, 544] on div "Add the code javascript of your creative here. Use the tag ${click_command_...}…" at bounding box center [666, 399] width 1066 height 311
copy div "<script src= "mraid.js" >< /script> <div class = "celtra-ad-v3" > <!-- eas.JHtI…"
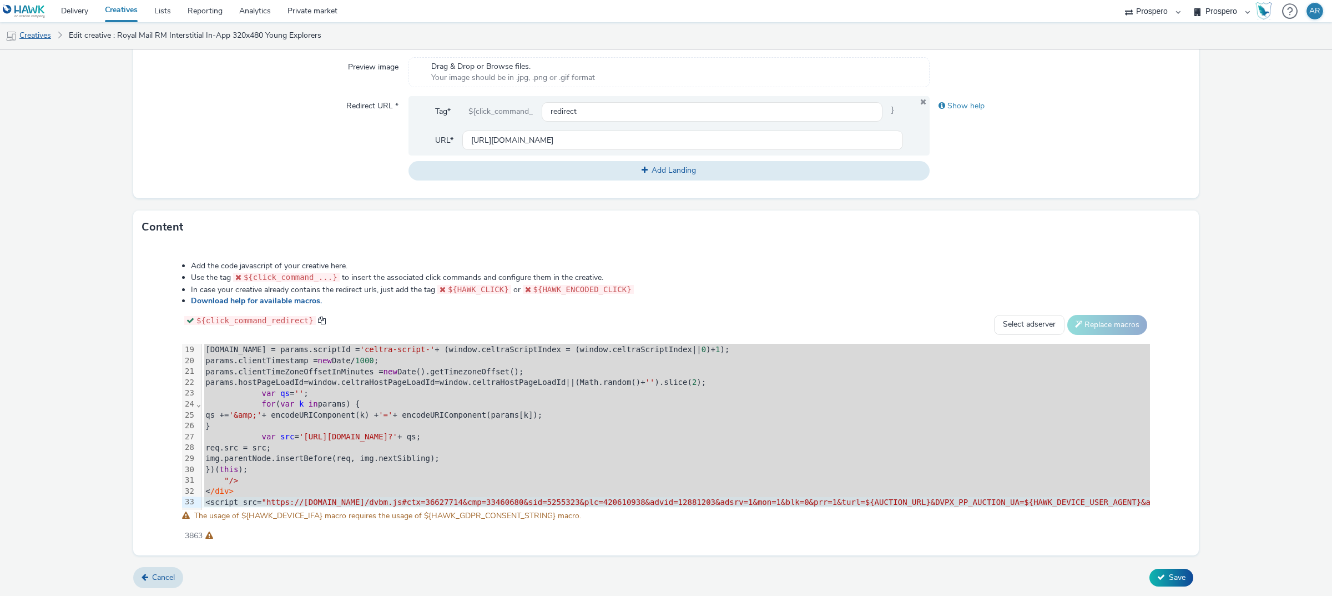
click at [37, 33] on link "Creatives" at bounding box center [28, 35] width 57 height 27
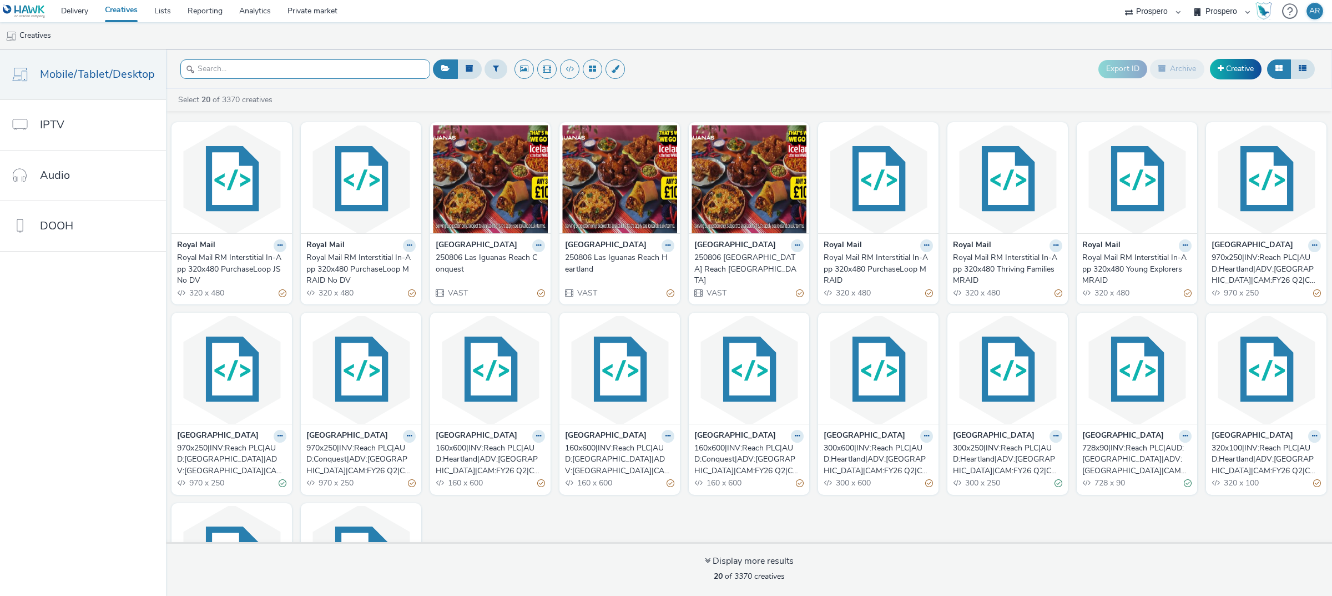
click at [222, 68] on input "text" at bounding box center [305, 68] width 250 height 19
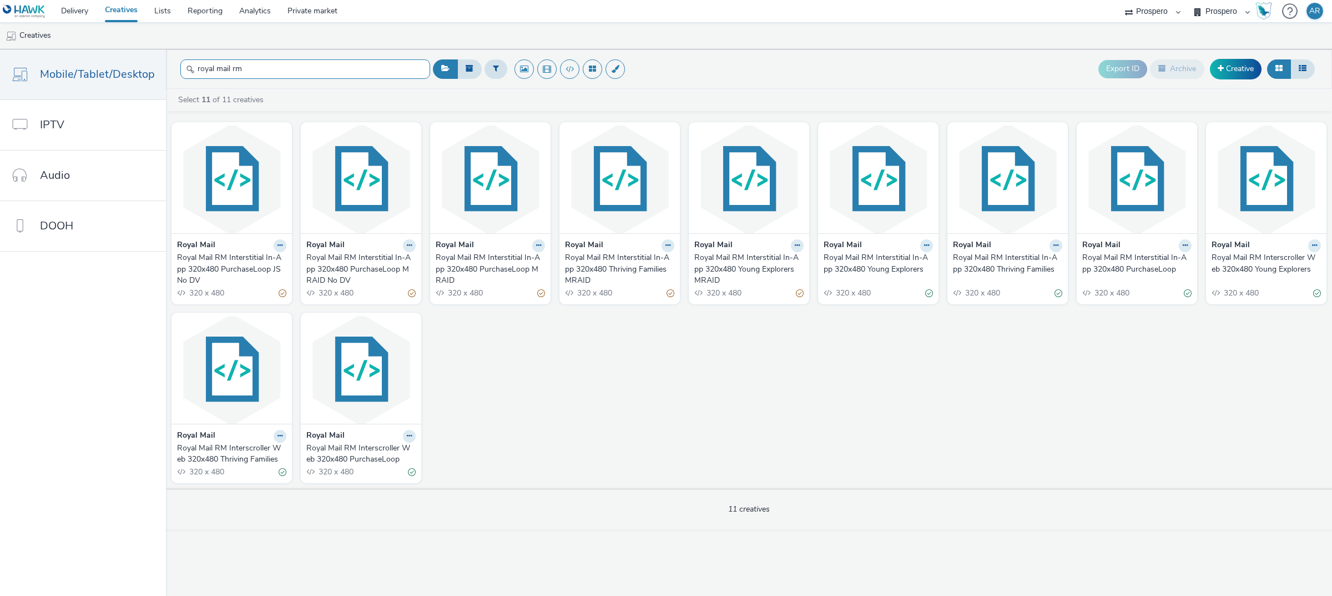
type input "royal mail rm"
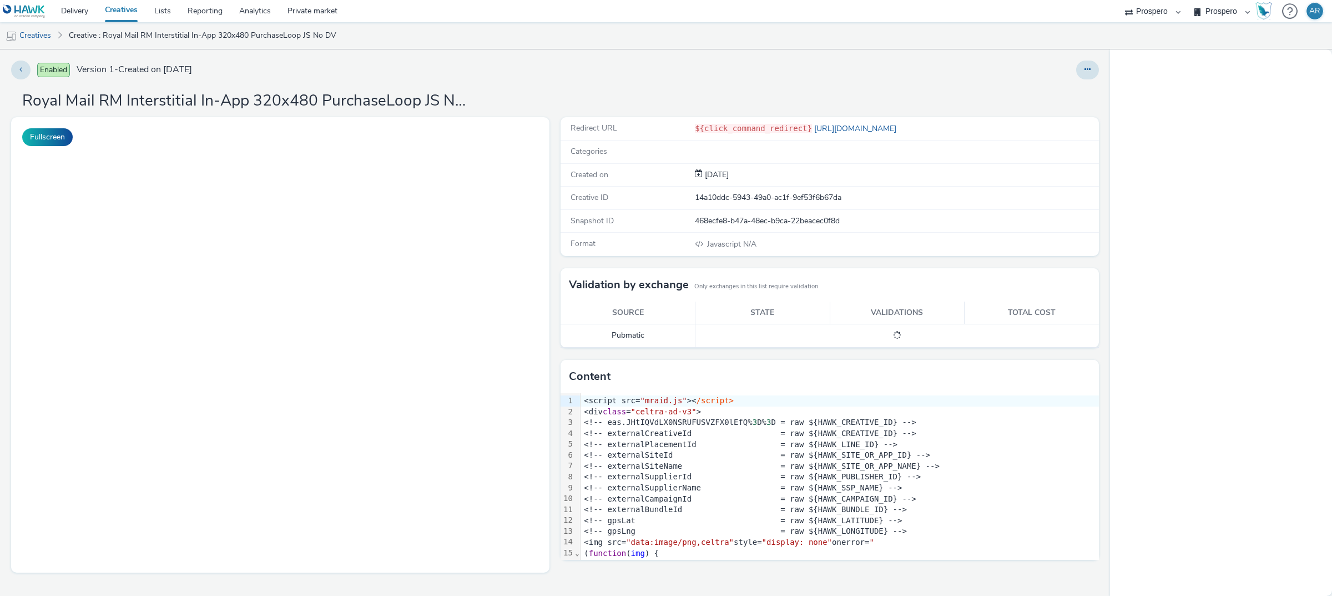
select select "47c37c18-910e-43a3-bb91-a2beb2847406"
select select "b1b940d3-d05b-48b5-821e-f328c33b988b"
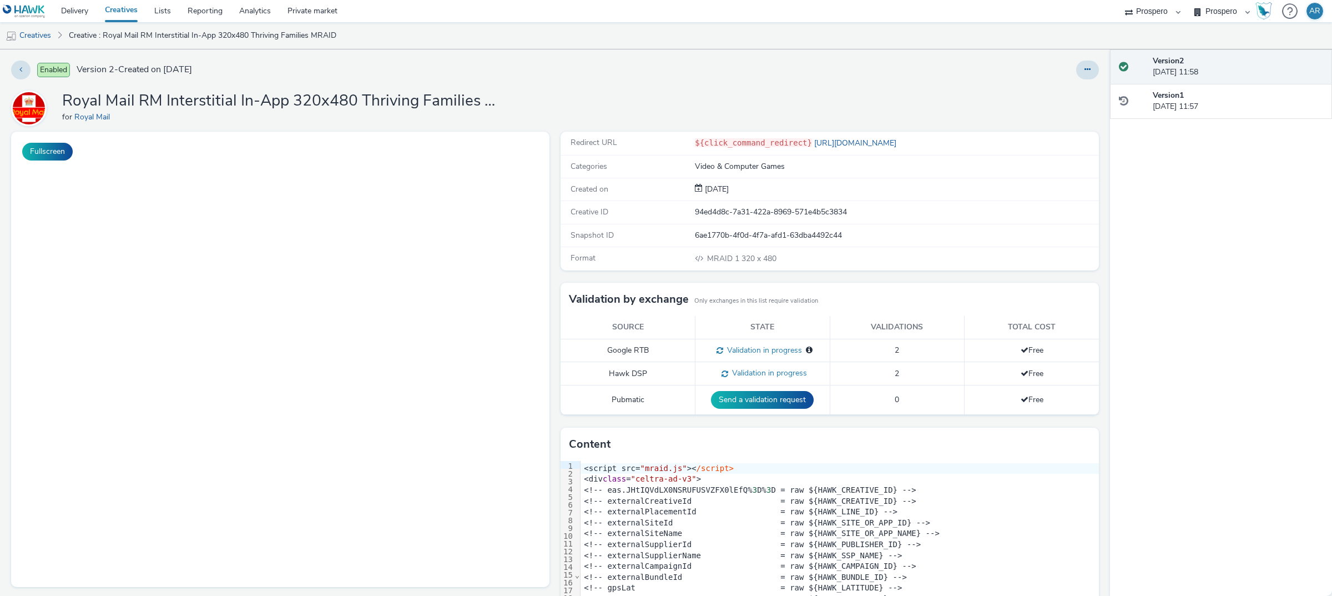
select select "47c37c18-910e-43a3-bb91-a2beb2847406"
select select "b1b940d3-d05b-48b5-821e-f328c33b988b"
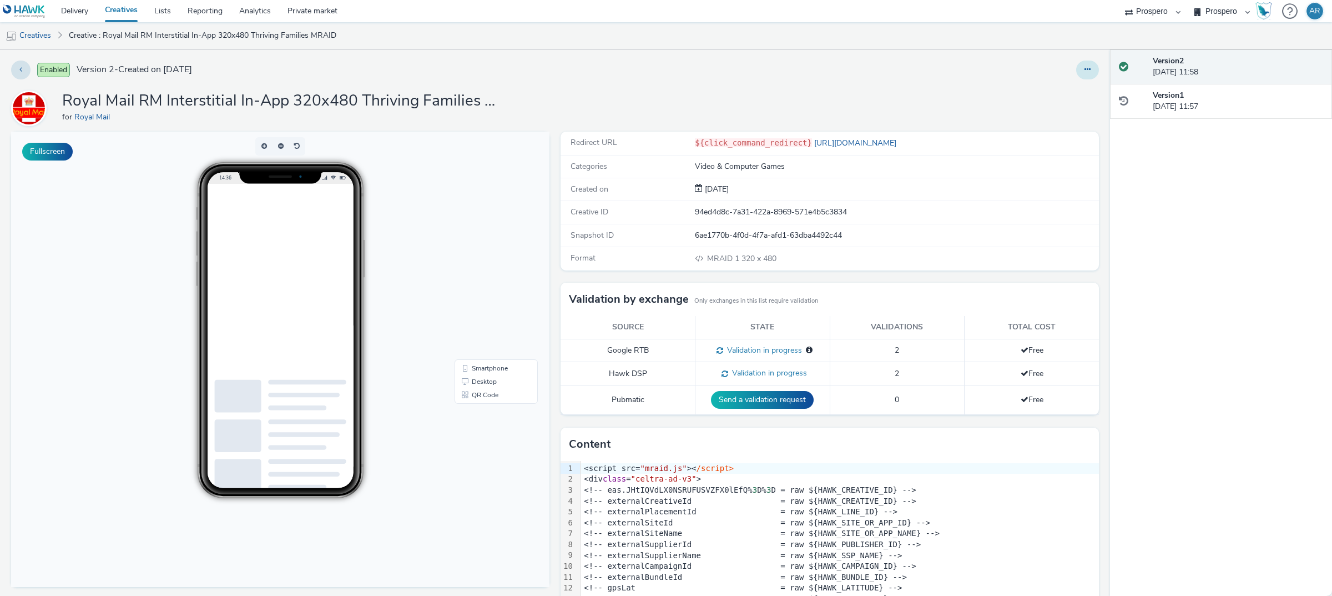
click at [1081, 69] on button at bounding box center [1087, 69] width 23 height 19
click at [1057, 112] on link "Duplicate" at bounding box center [1057, 114] width 83 height 22
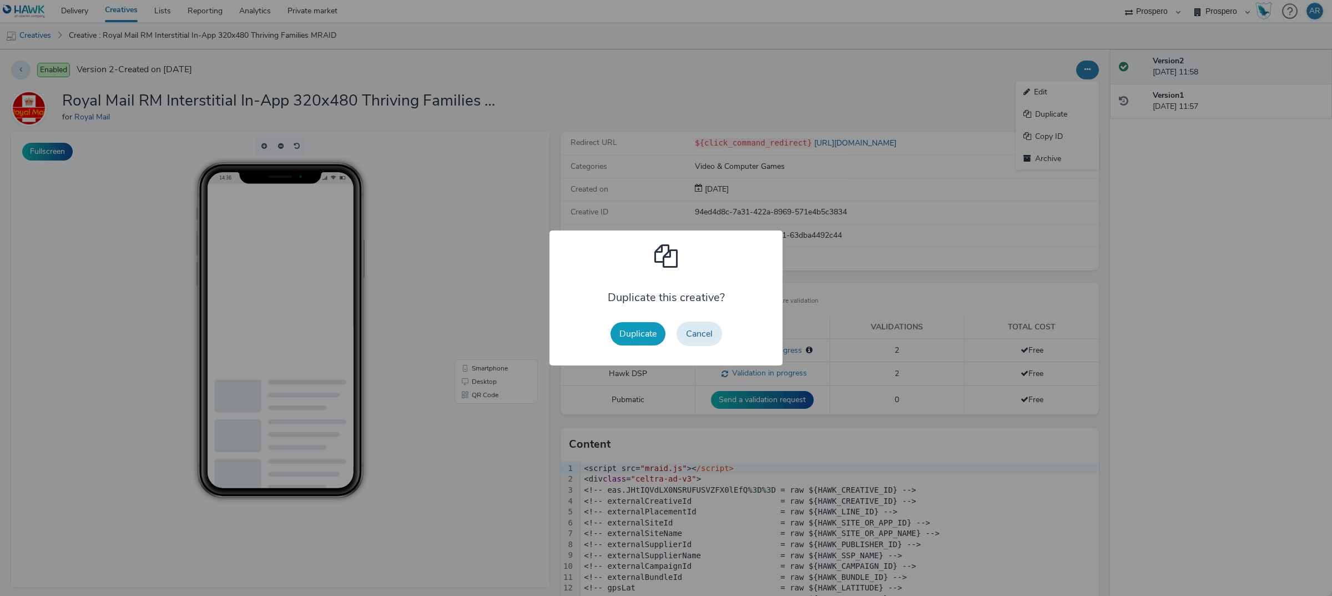
click at [642, 329] on button "Duplicate" at bounding box center [638, 333] width 55 height 23
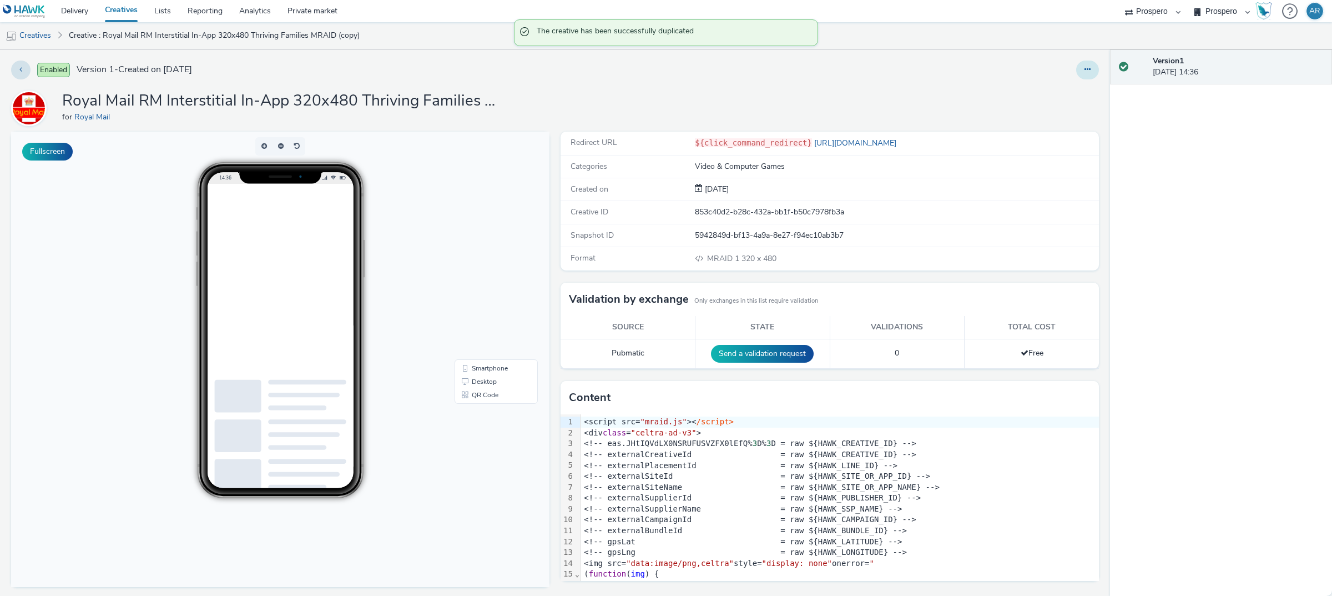
click at [1080, 69] on button at bounding box center [1087, 69] width 23 height 19
click at [1041, 97] on link "Edit" at bounding box center [1057, 92] width 83 height 22
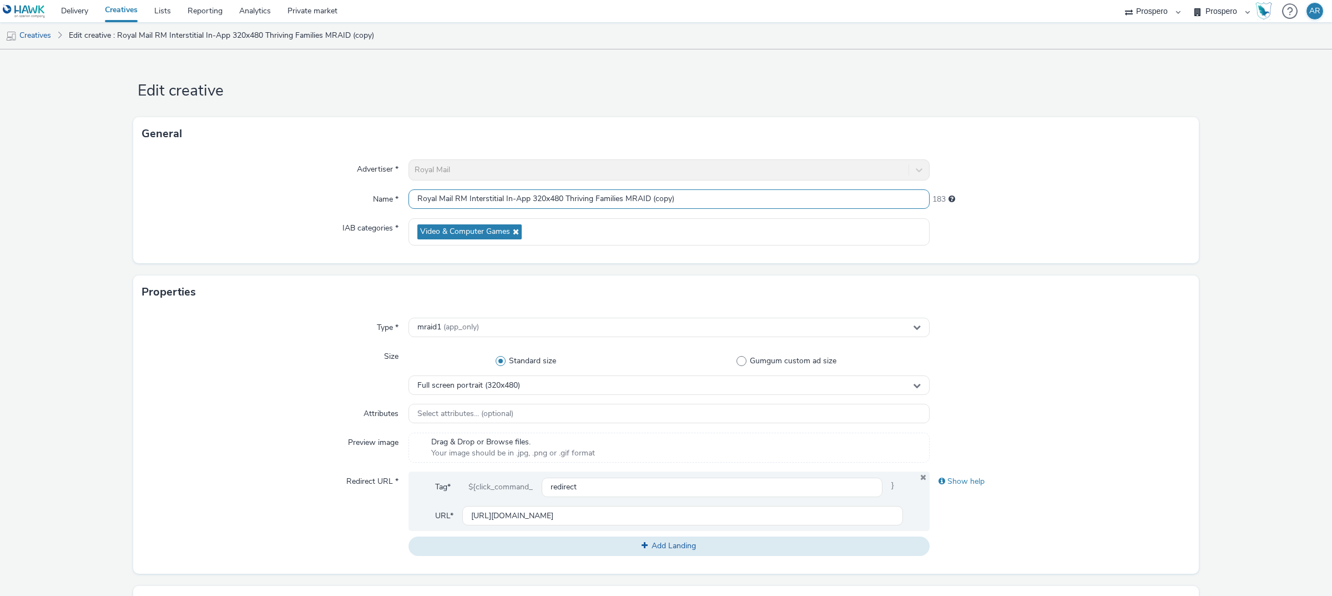
click at [736, 195] on input "Royal Mail RM Interstitial In-App 320x480 Thriving Families MRAID (copy)" at bounding box center [668, 198] width 521 height 19
type input "Royal Mail RM Interstitial In-App 320x480 Thriving Families MRAID No JS"
click at [1208, 236] on form "Edit creative General Advertiser * Royal Mail Name * Royal Mail RM Interstitial…" at bounding box center [666, 510] width 1332 height 922
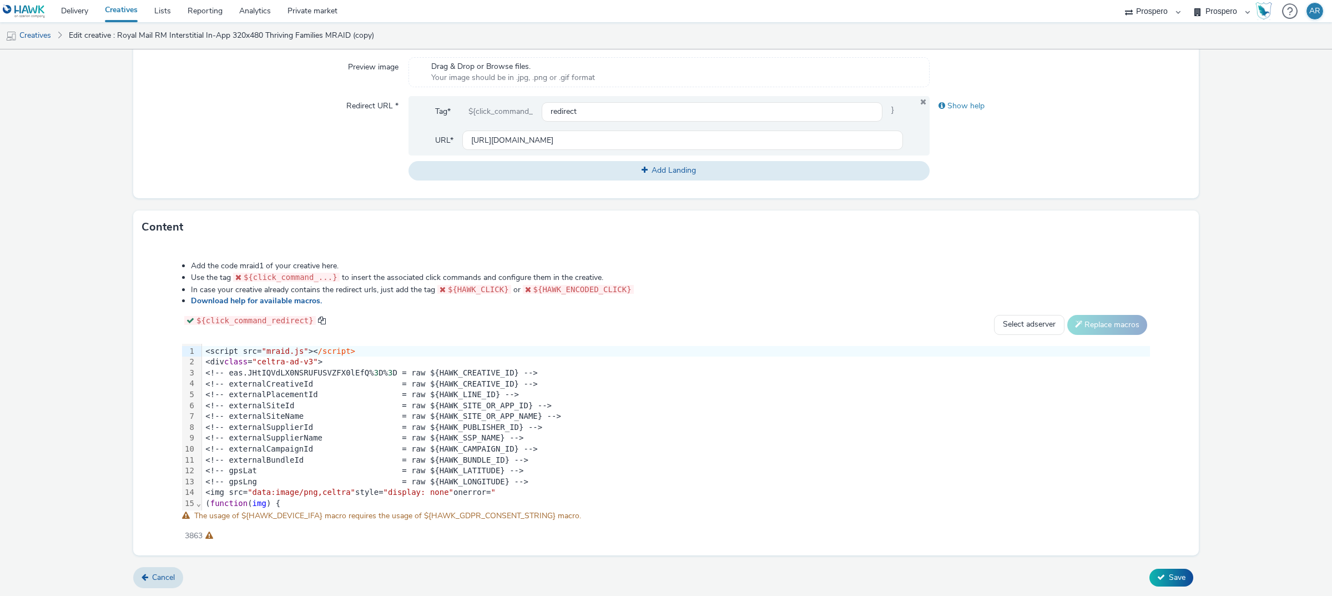
scroll to position [206, 0]
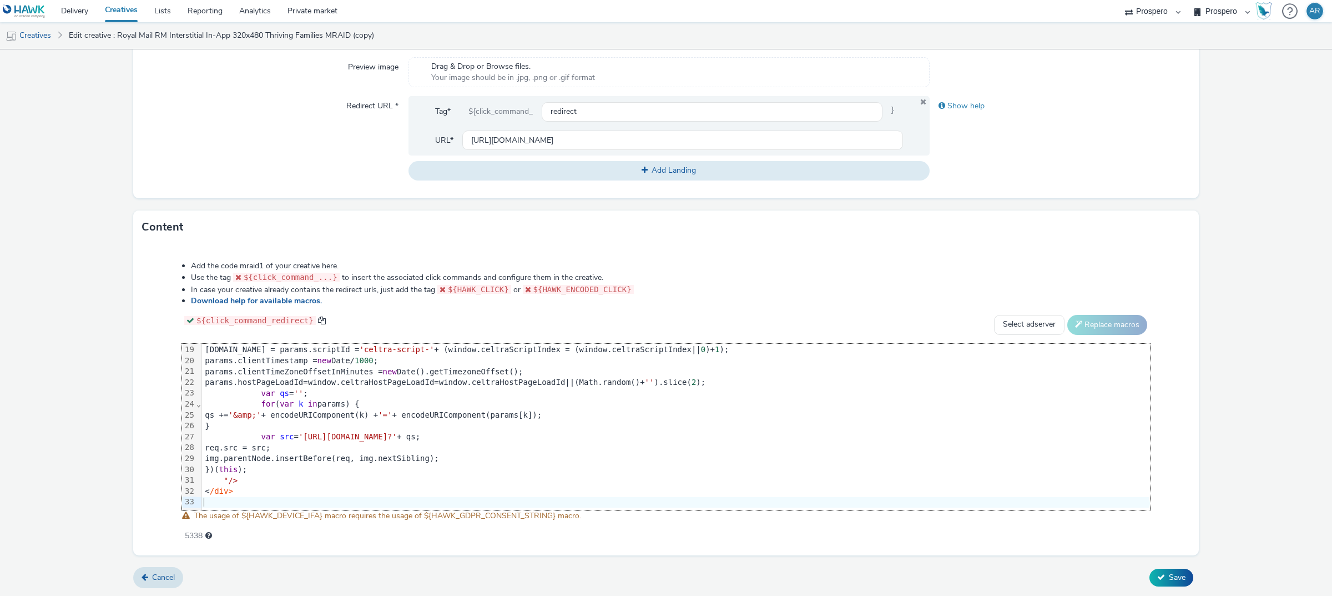
scroll to position [196, 1]
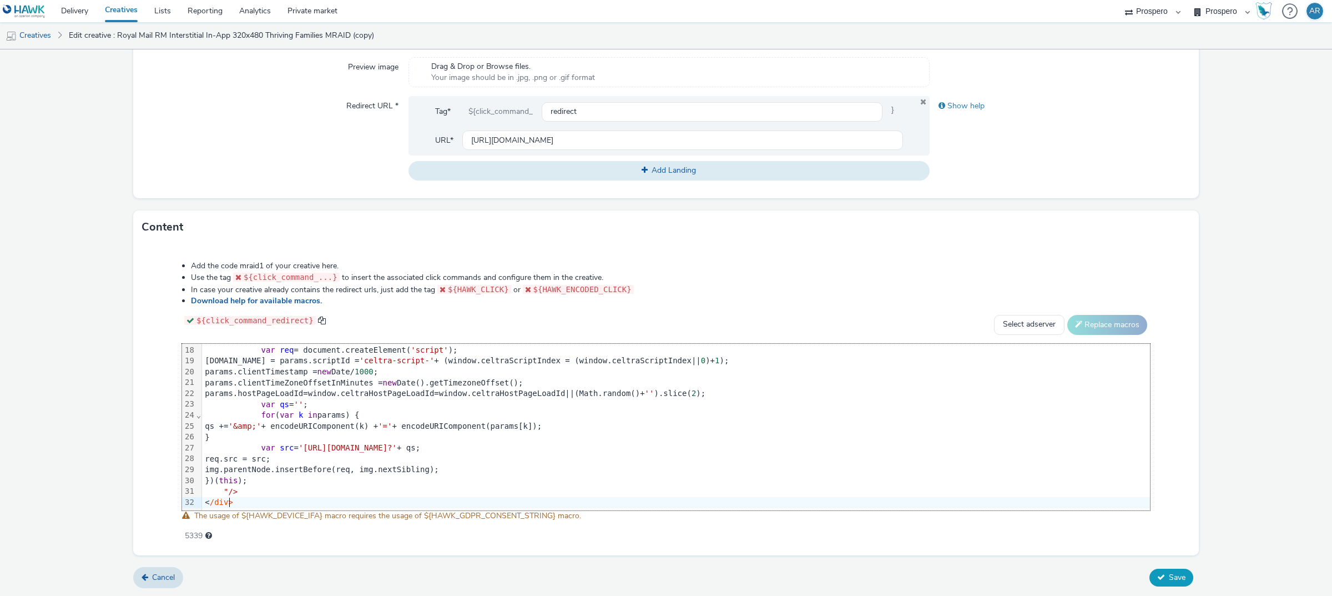
click at [1172, 572] on span "Save" at bounding box center [1177, 577] width 17 height 11
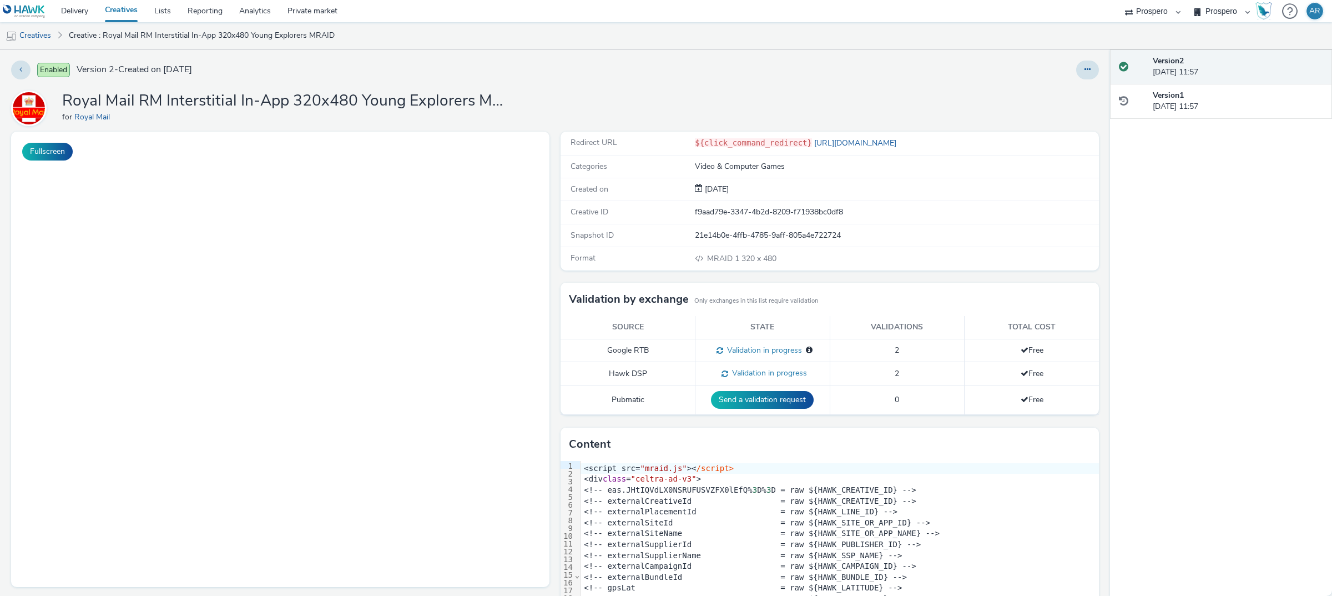
select select "47c37c18-910e-43a3-bb91-a2beb2847406"
select select "b1b940d3-d05b-48b5-821e-f328c33b988b"
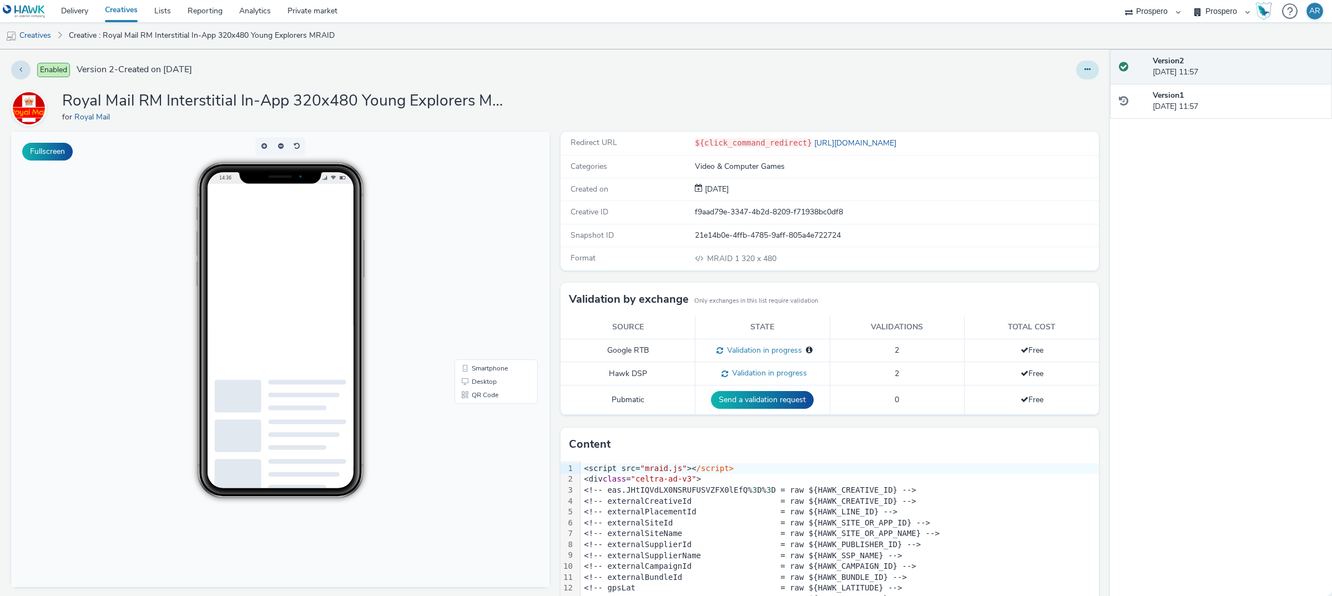
click at [1076, 78] on button at bounding box center [1087, 69] width 23 height 19
click at [1053, 89] on link "Edit" at bounding box center [1057, 92] width 83 height 22
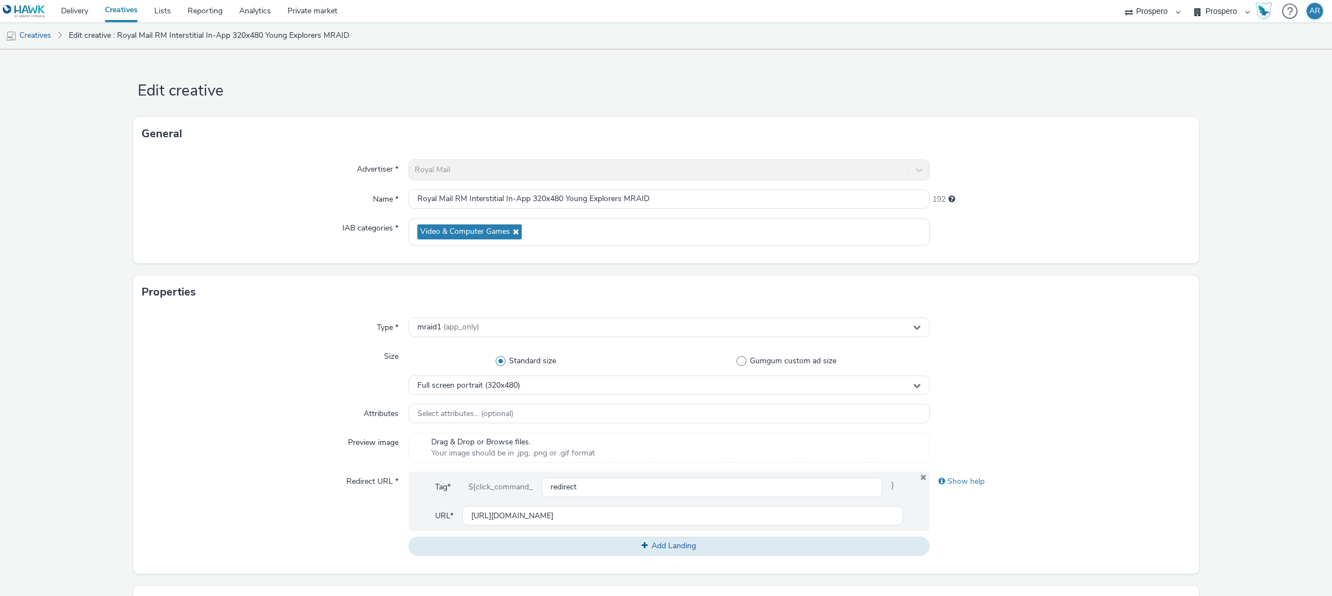
click at [120, 381] on form "Edit creative General Advertiser * Royal Mail Name * Royal Mail RM Interstitial…" at bounding box center [666, 510] width 1332 height 922
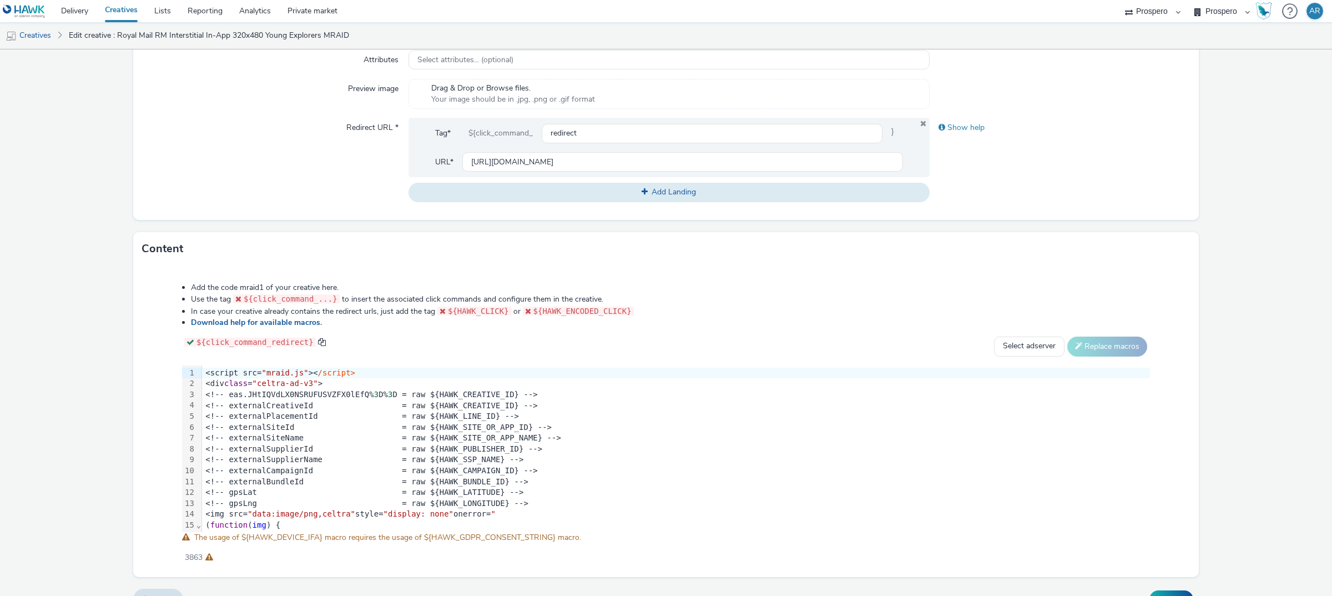
scroll to position [375, 0]
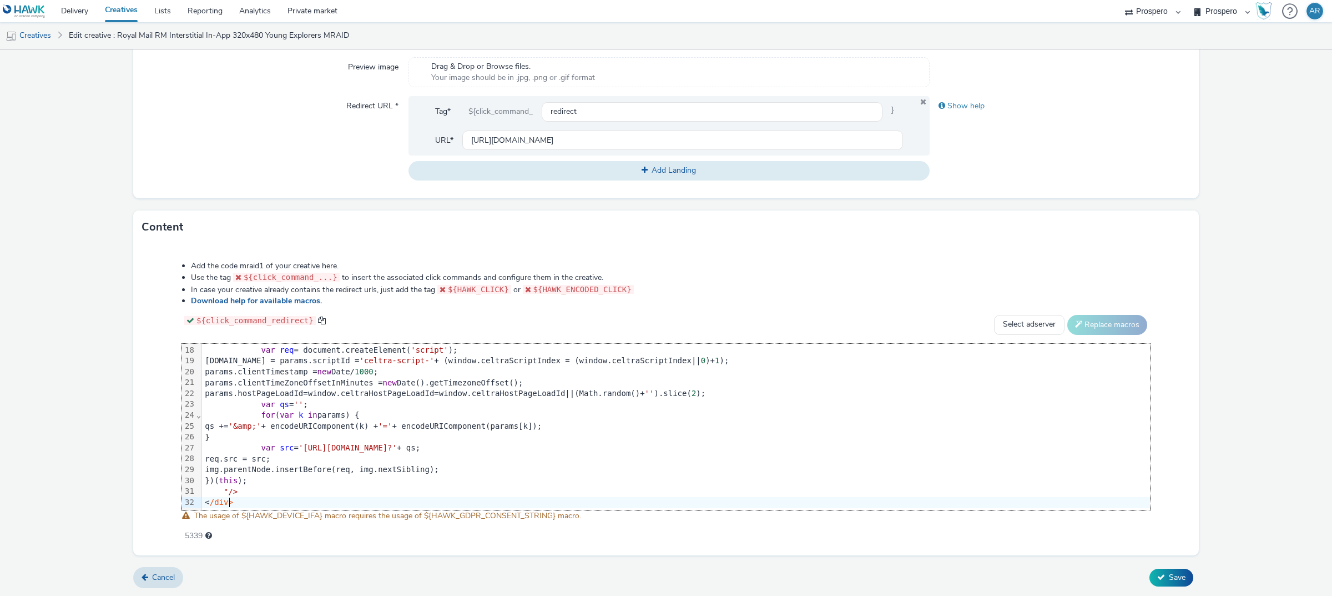
scroll to position [196, 1]
click at [1169, 572] on span "Save" at bounding box center [1177, 577] width 17 height 11
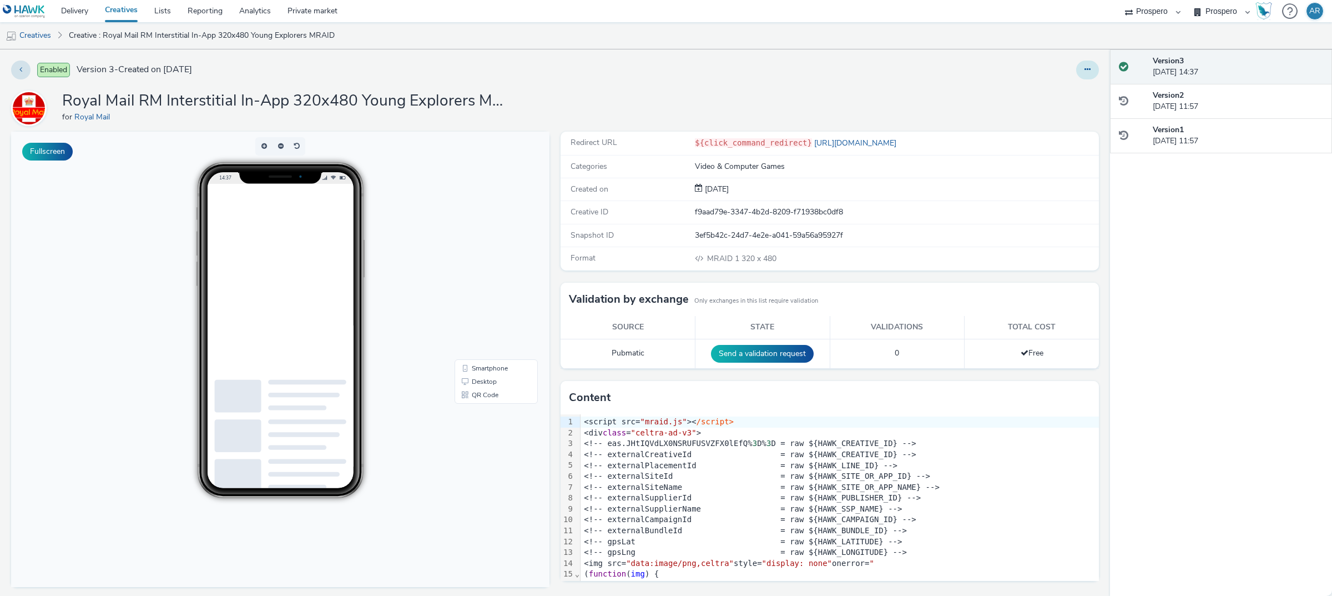
click at [1084, 72] on icon at bounding box center [1087, 69] width 6 height 8
click at [1050, 85] on link "Edit" at bounding box center [1057, 92] width 83 height 22
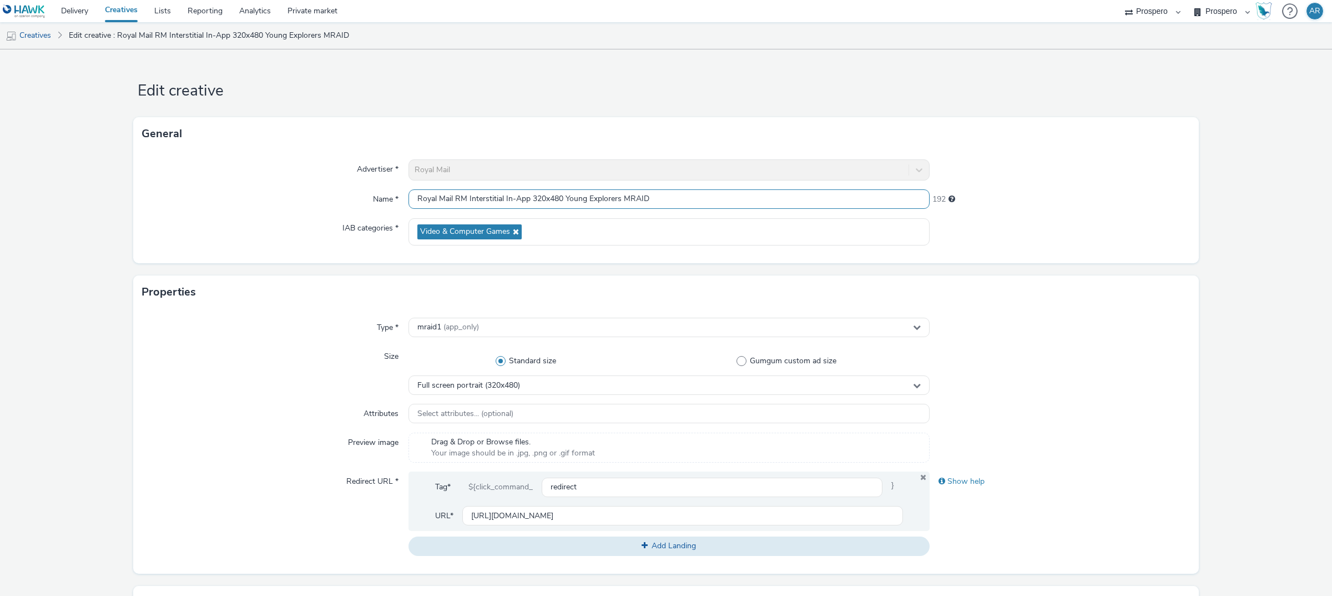
click at [672, 190] on input "Royal Mail RM Interstitial In-App 320x480 Young Explorers MRAID" at bounding box center [668, 198] width 521 height 19
type input "Royal Mail RM Interstitial In-App 320x480 Young Explorers MRAID No JS"
click at [1225, 323] on form "Edit creative General Advertiser * Royal Mail Name * Royal Mail RM Interstitial…" at bounding box center [666, 510] width 1332 height 922
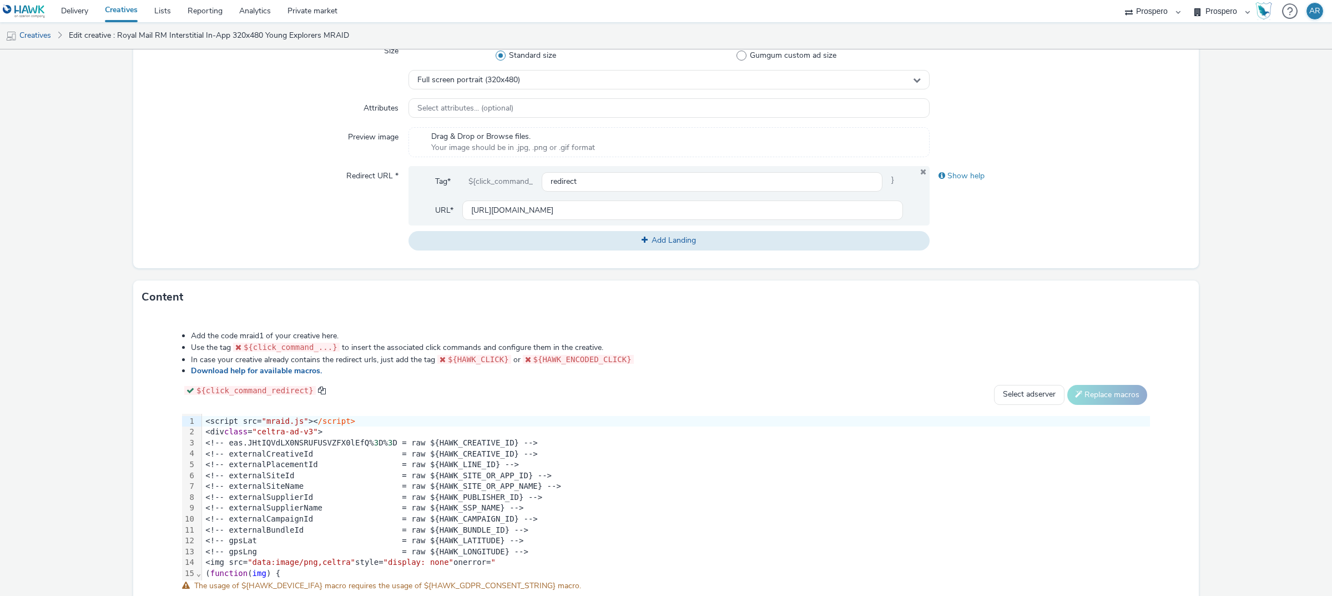
scroll to position [375, 0]
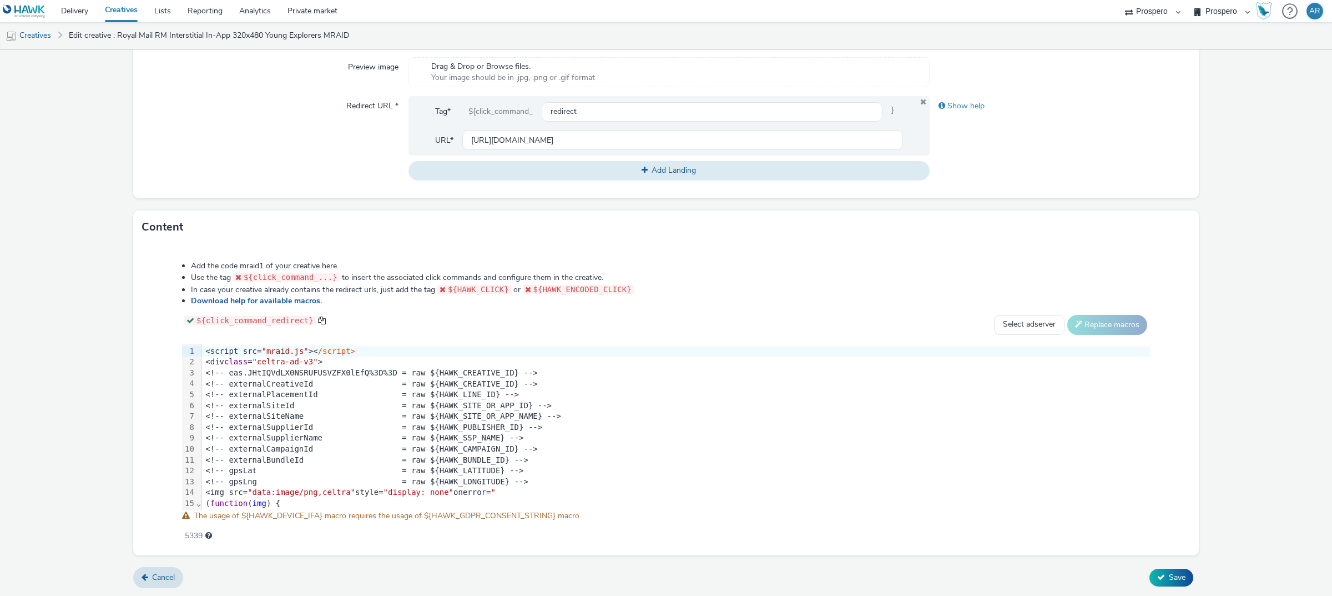
click at [1238, 533] on form "Edit creative General Advertiser * Royal Mail Name * Royal Mail RM Interstitial…" at bounding box center [666, 135] width 1332 height 922
click at [1171, 573] on span "Save" at bounding box center [1177, 577] width 17 height 11
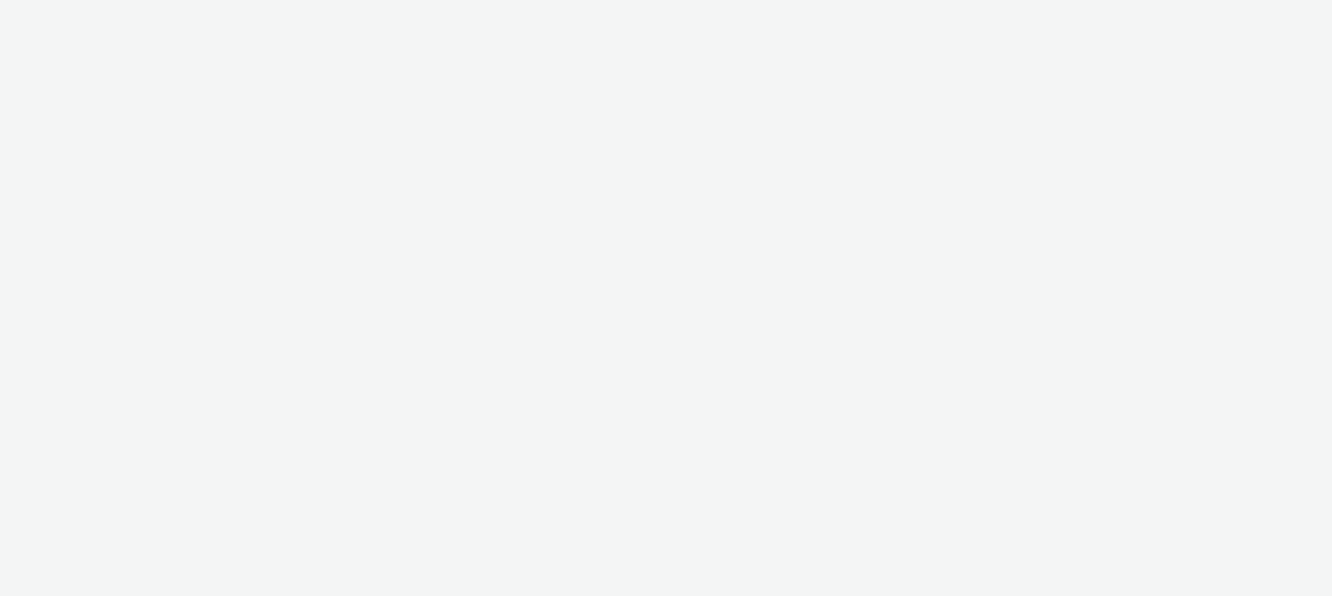
select select "47c37c18-910e-43a3-bb91-a2beb2847406"
select select "b1b940d3-d05b-48b5-821e-f328c33b988b"
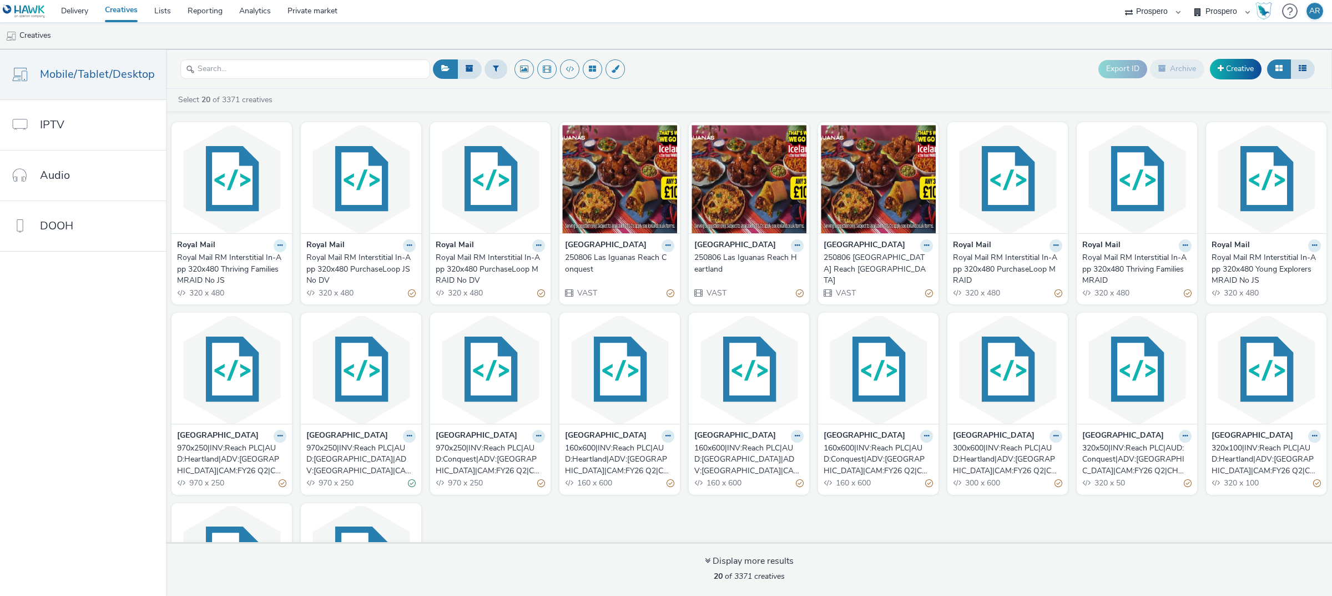
click at [278, 242] on button at bounding box center [280, 245] width 13 height 13
click at [254, 266] on link "Edit" at bounding box center [244, 265] width 83 height 22
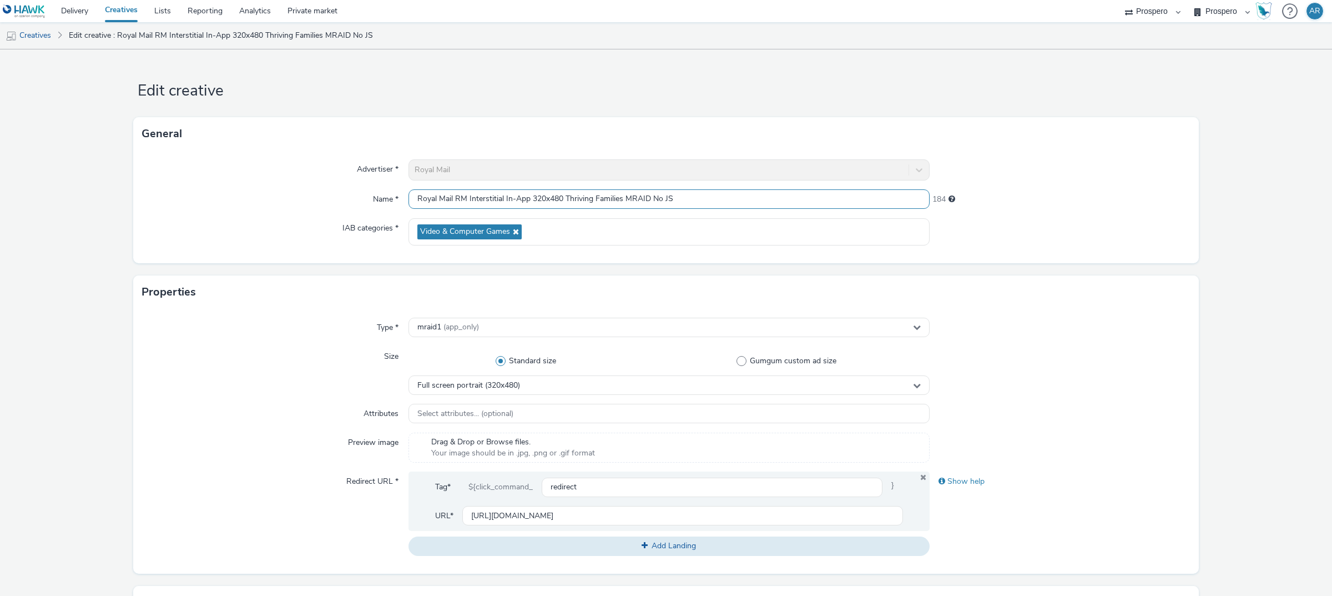
click at [744, 201] on input "Royal Mail RM Interstitial In-App 320x480 Thriving Families MRAID No JS" at bounding box center [668, 198] width 521 height 19
type input "Royal Mail RM Interstitial In-App 320x480 Thriving Families MRAID No DV"
click at [1230, 275] on form "Edit creative General Advertiser * Royal Mail Name * Royal Mail RM Interstitial…" at bounding box center [666, 510] width 1332 height 922
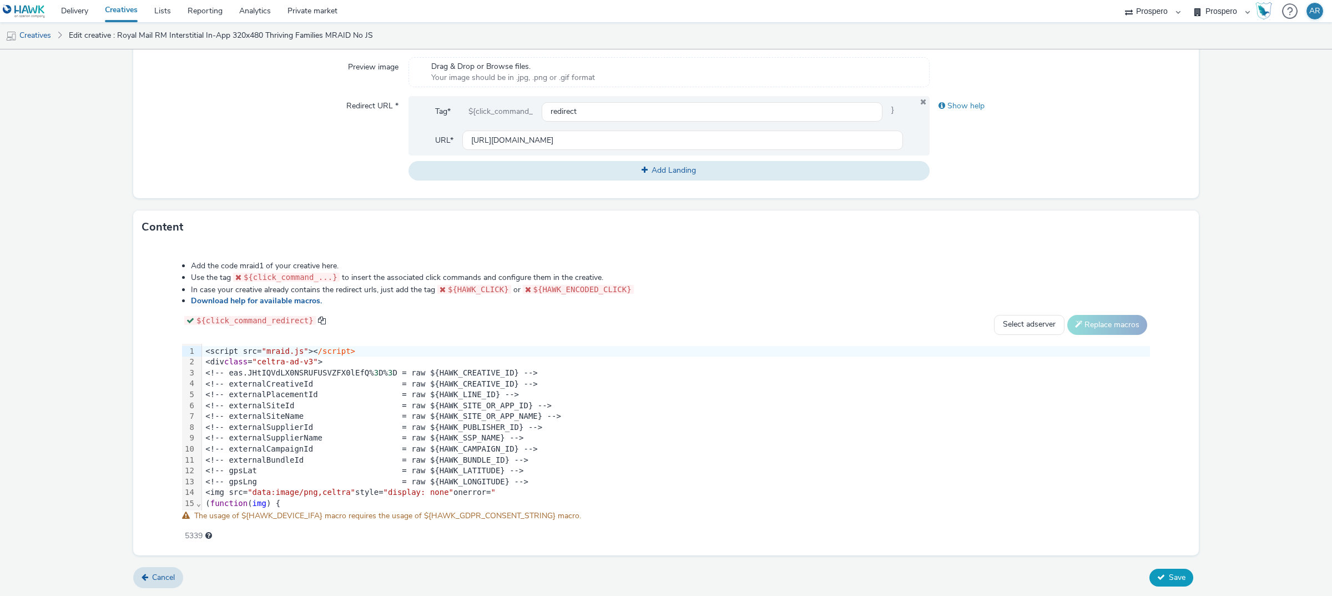
click at [1177, 575] on button "Save" at bounding box center [1171, 577] width 44 height 18
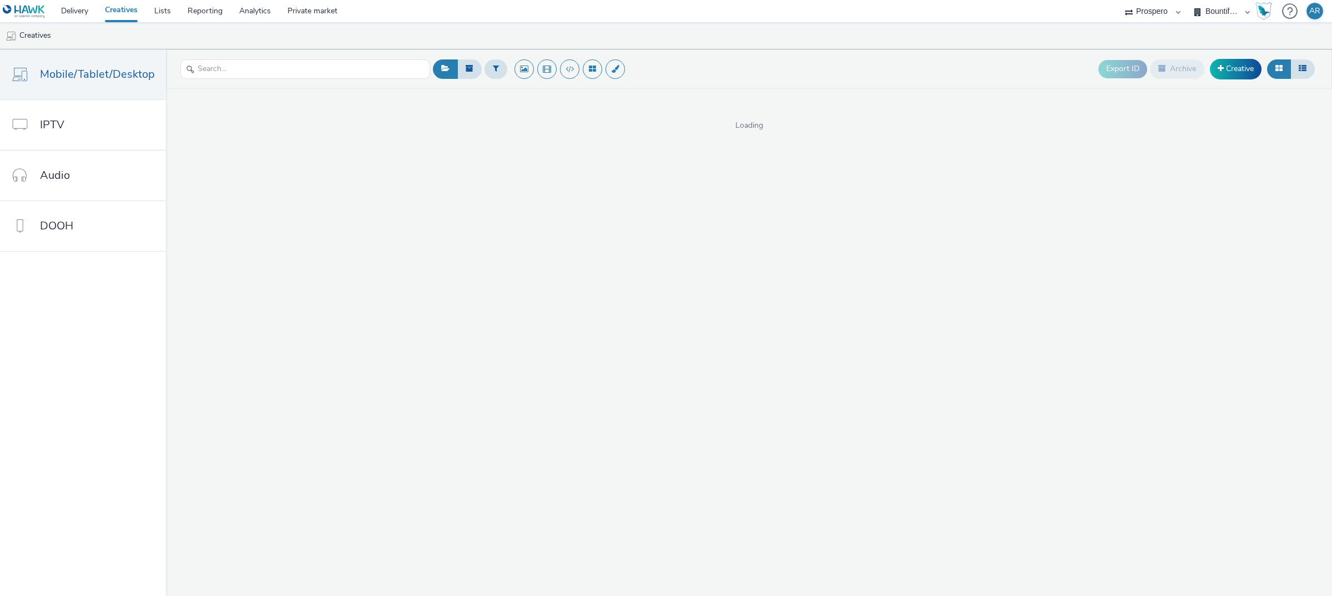
select select "47c37c18-910e-43a3-bb91-a2beb2847406"
select select "b1b940d3-d05b-48b5-821e-f328c33b988b"
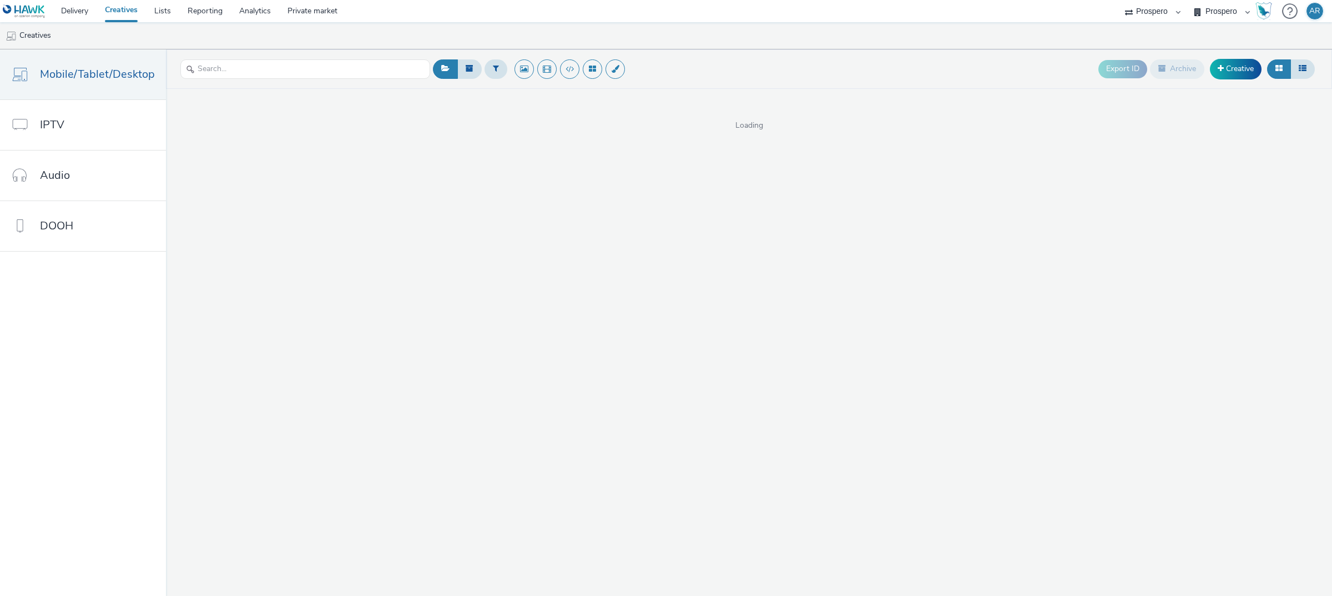
select select "47c37c18-910e-43a3-bb91-a2beb2847406"
select select "b1b940d3-d05b-48b5-821e-f328c33b988b"
select select "47c37c18-910e-43a3-bb91-a2beb2847406"
select select "b1b940d3-d05b-48b5-821e-f328c33b988b"
